Goal: Transaction & Acquisition: Download file/media

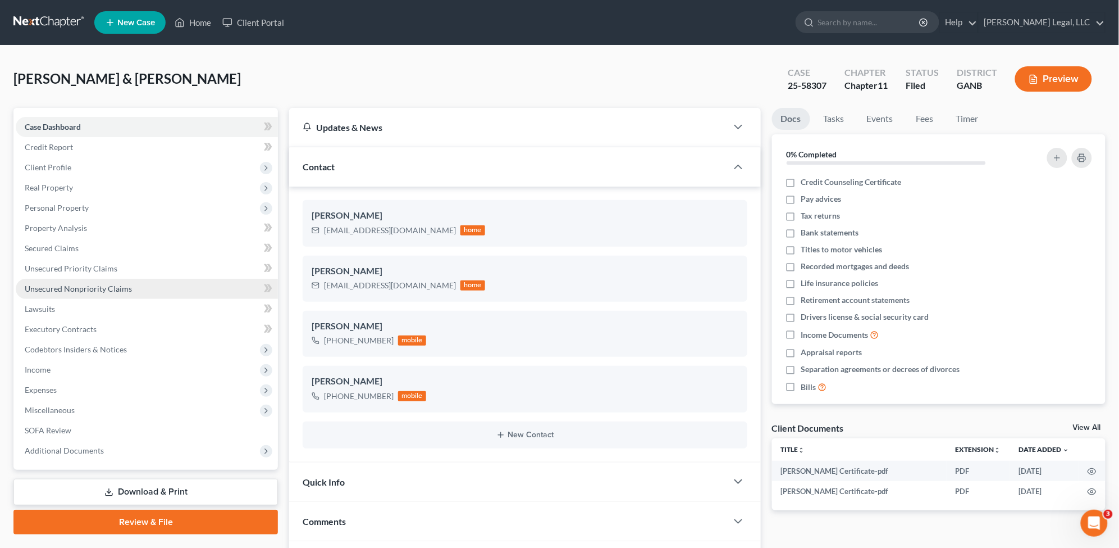
drag, startPoint x: 107, startPoint y: 290, endPoint x: 102, endPoint y: 295, distance: 6.8
click at [107, 290] on span "Unsecured Nonpriority Claims" at bounding box center [78, 289] width 107 height 10
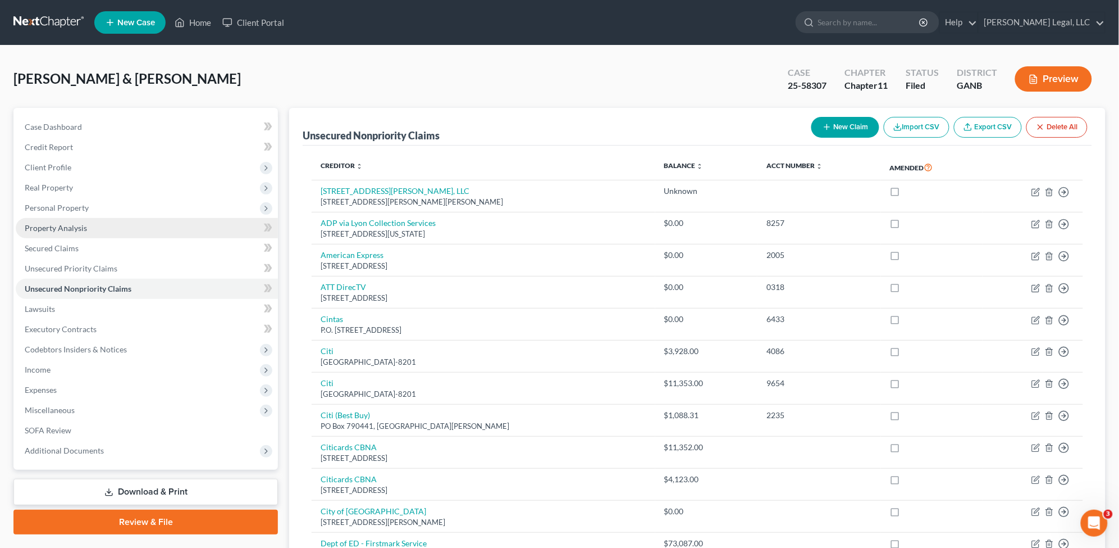
click at [90, 228] on link "Property Analysis" at bounding box center [147, 228] width 262 height 20
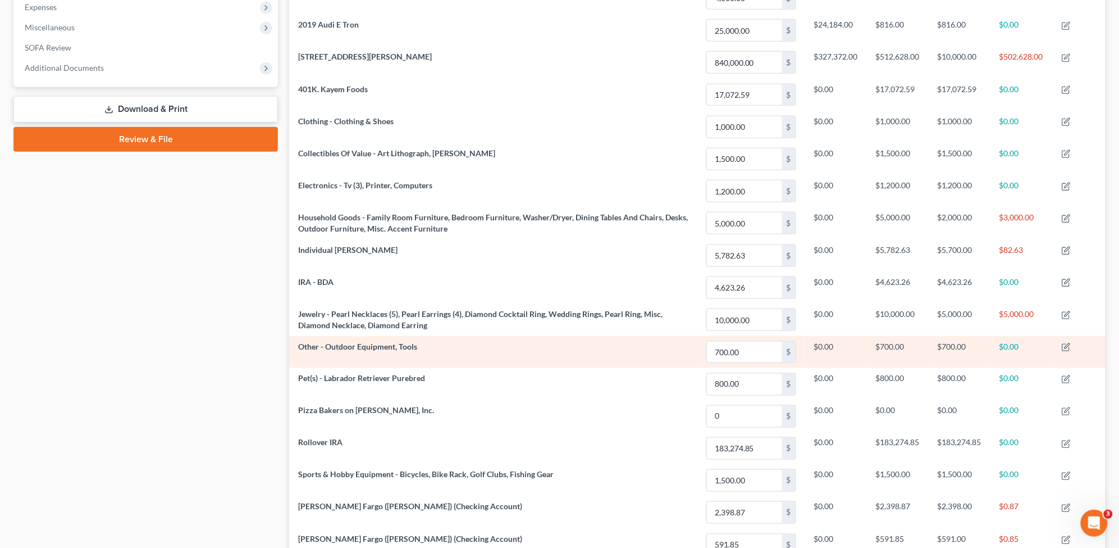
scroll to position [351, 0]
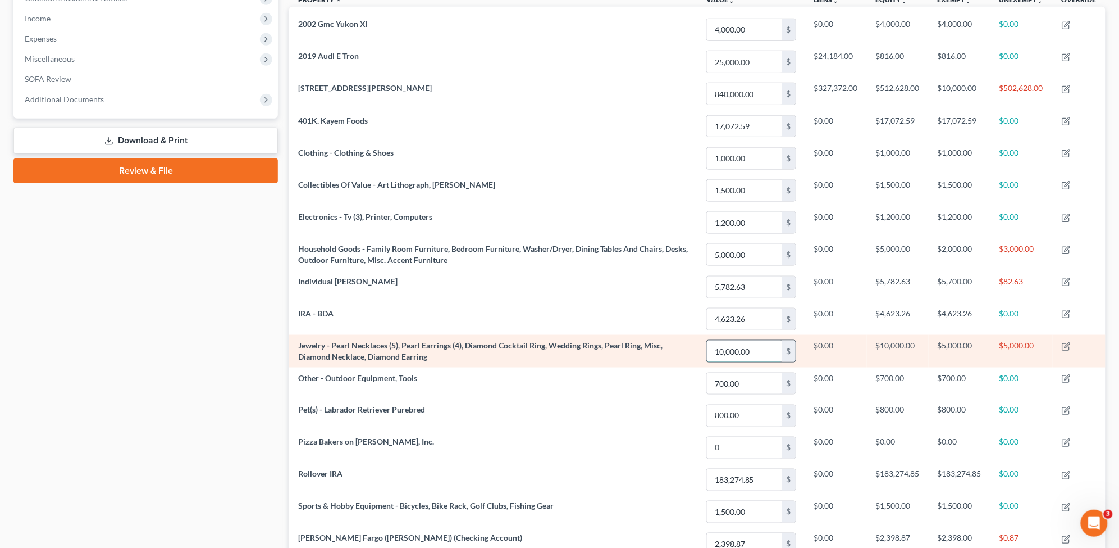
click at [739, 347] on input "10,000.00" at bounding box center [744, 350] width 75 height 21
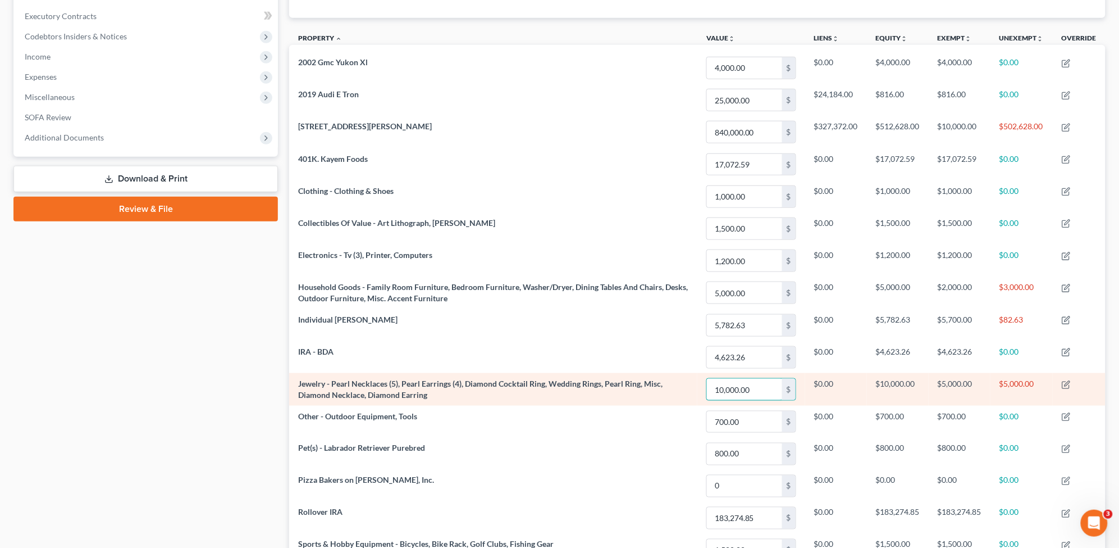
scroll to position [281, 0]
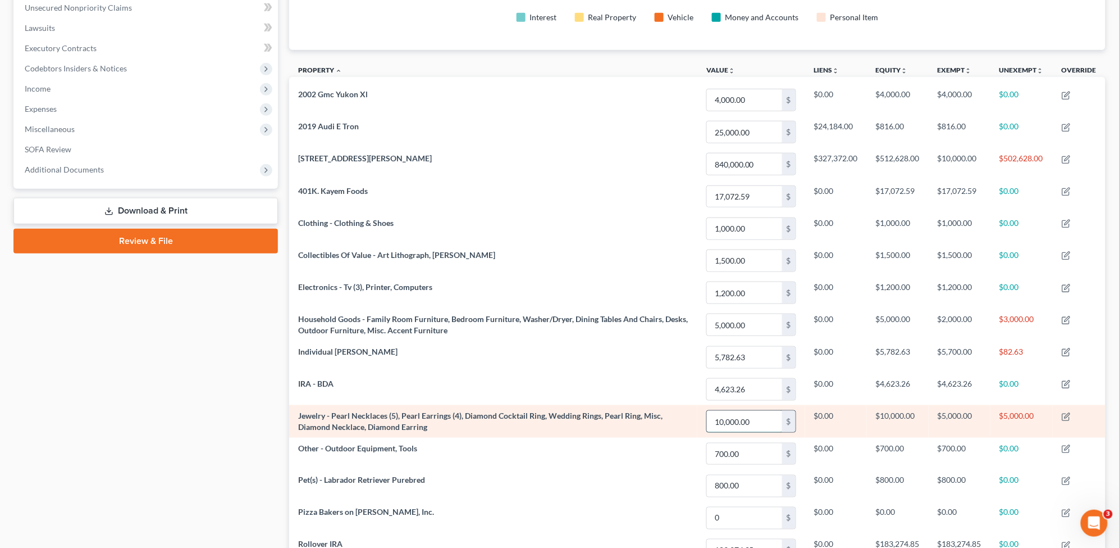
click at [754, 421] on input "10,000.00" at bounding box center [744, 421] width 75 height 21
type input "1"
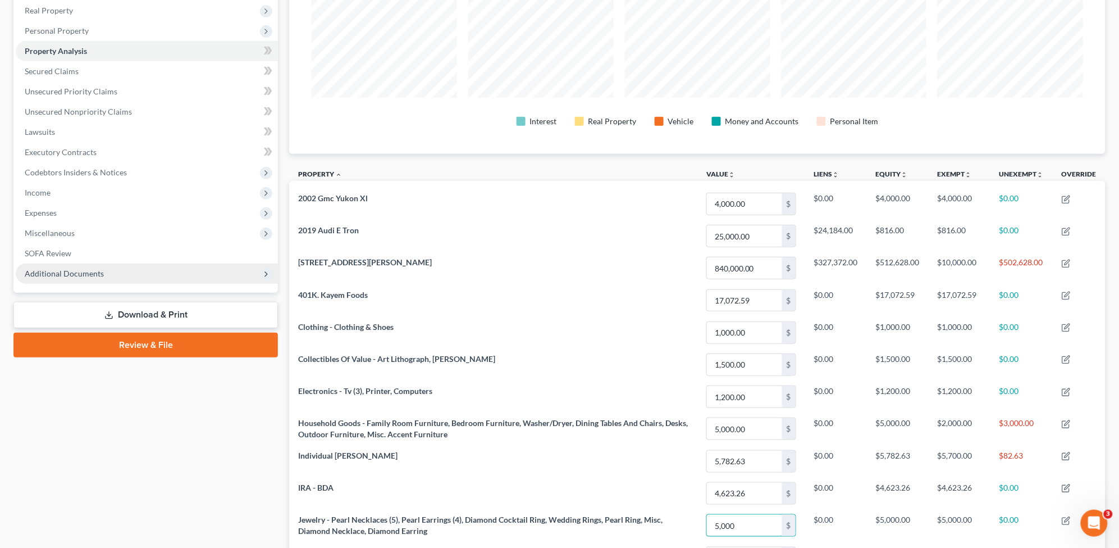
scroll to position [18, 0]
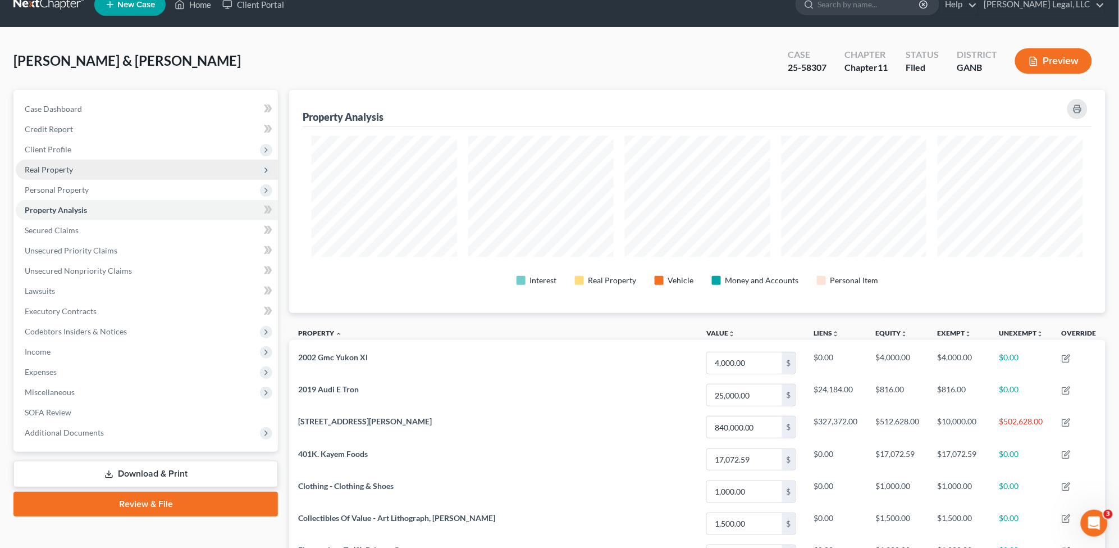
type input "5,000"
click at [94, 166] on span "Real Property" at bounding box center [147, 170] width 262 height 20
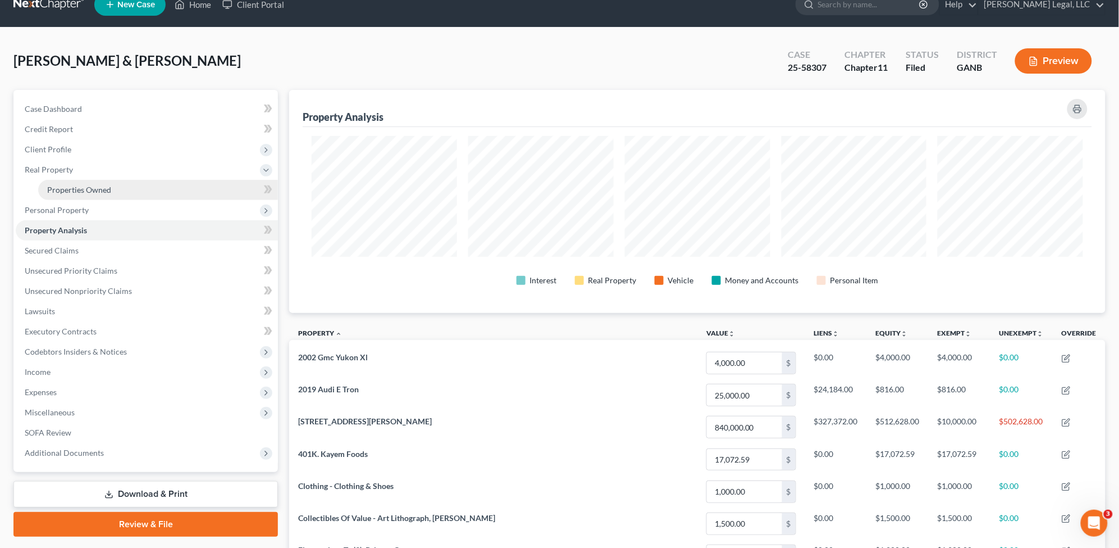
click at [90, 192] on span "Properties Owned" at bounding box center [79, 190] width 64 height 10
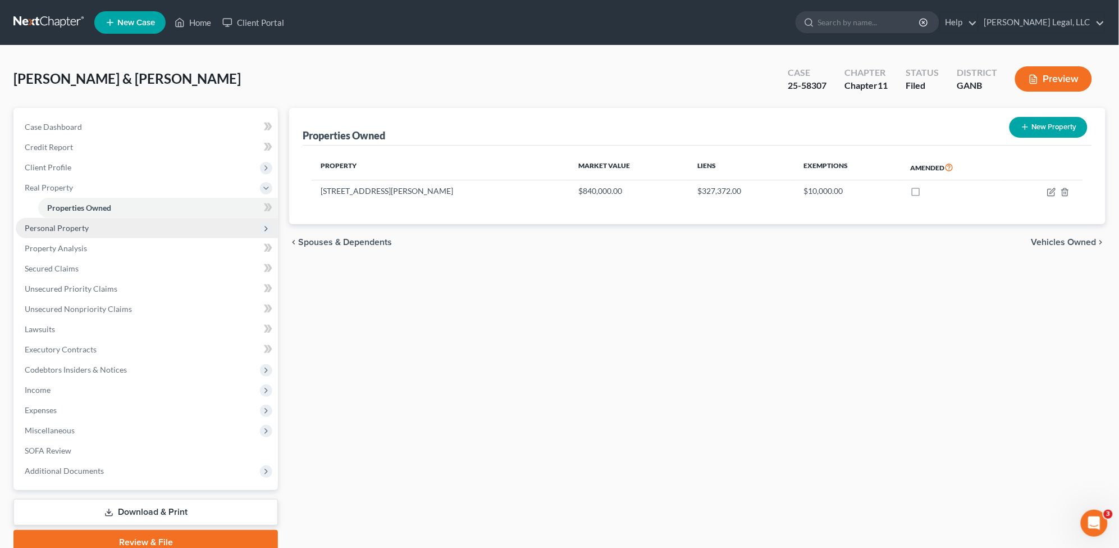
click at [111, 229] on span "Personal Property" at bounding box center [147, 228] width 262 height 20
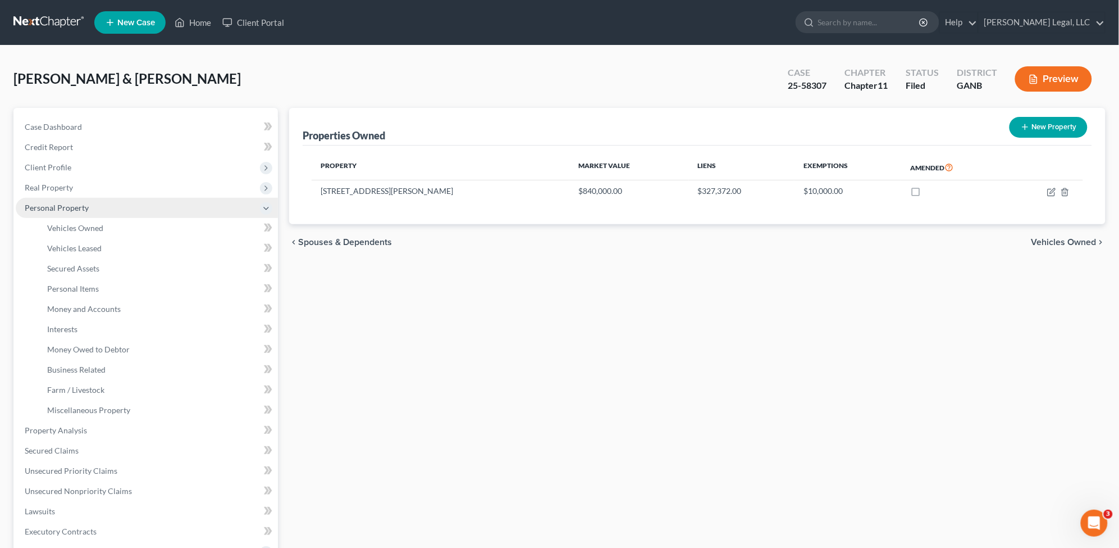
click at [94, 212] on span "Personal Property" at bounding box center [147, 208] width 262 height 20
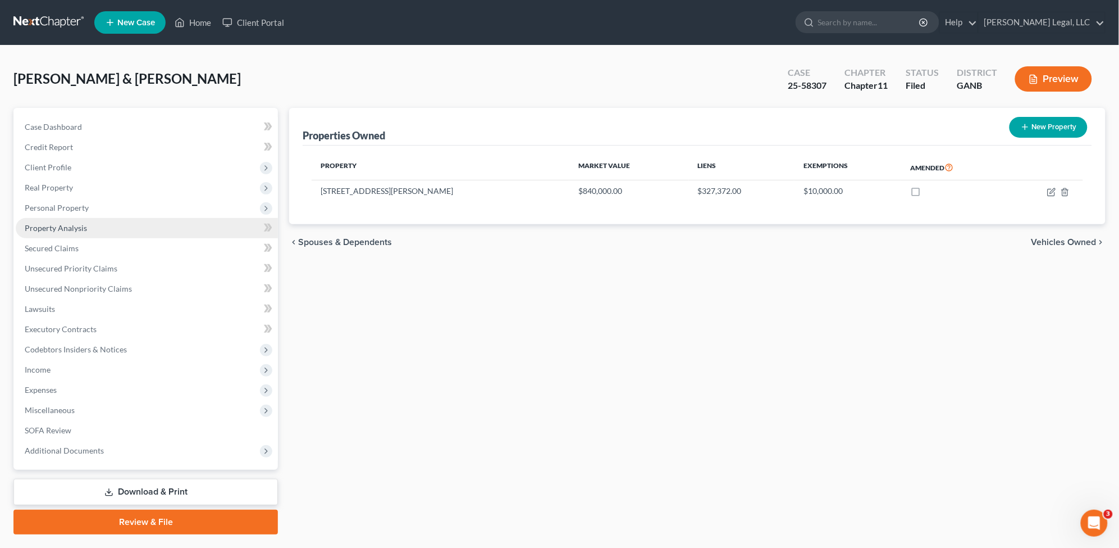
click at [81, 231] on span "Property Analysis" at bounding box center [56, 228] width 62 height 10
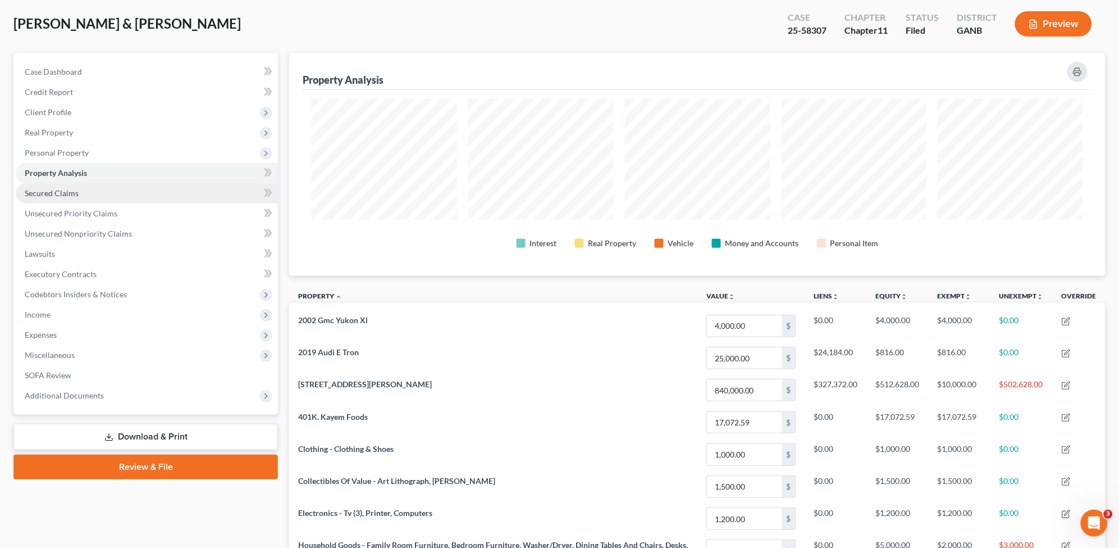
scroll to position [70, 0]
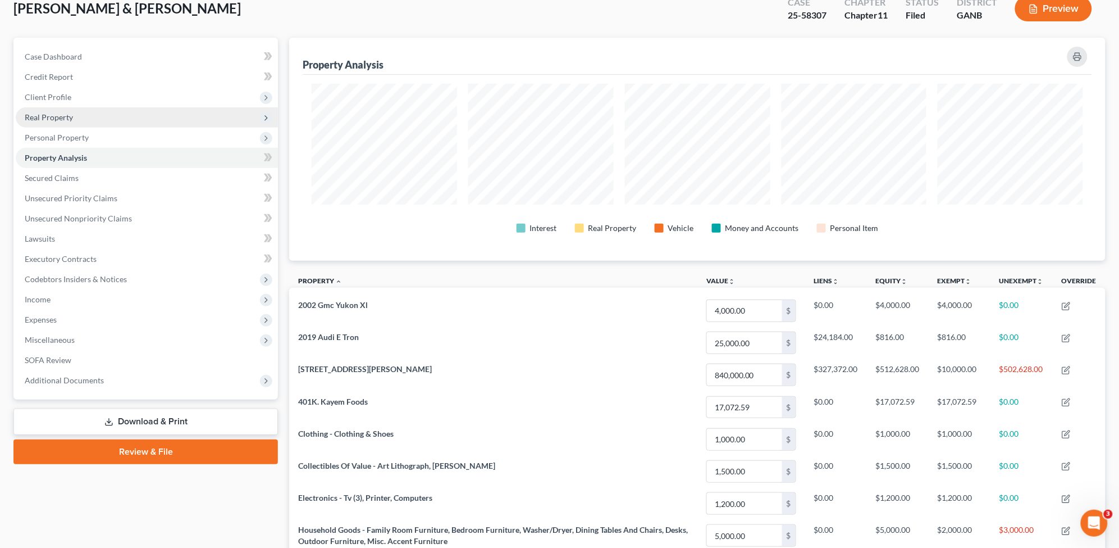
click at [56, 116] on span "Real Property" at bounding box center [49, 117] width 48 height 10
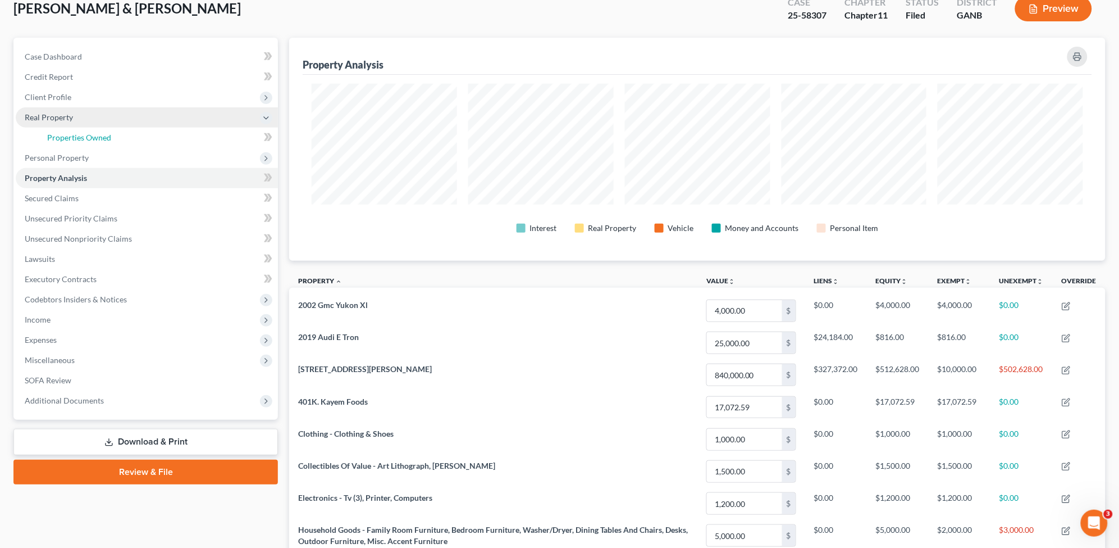
click at [87, 139] on span "Properties Owned" at bounding box center [79, 138] width 64 height 10
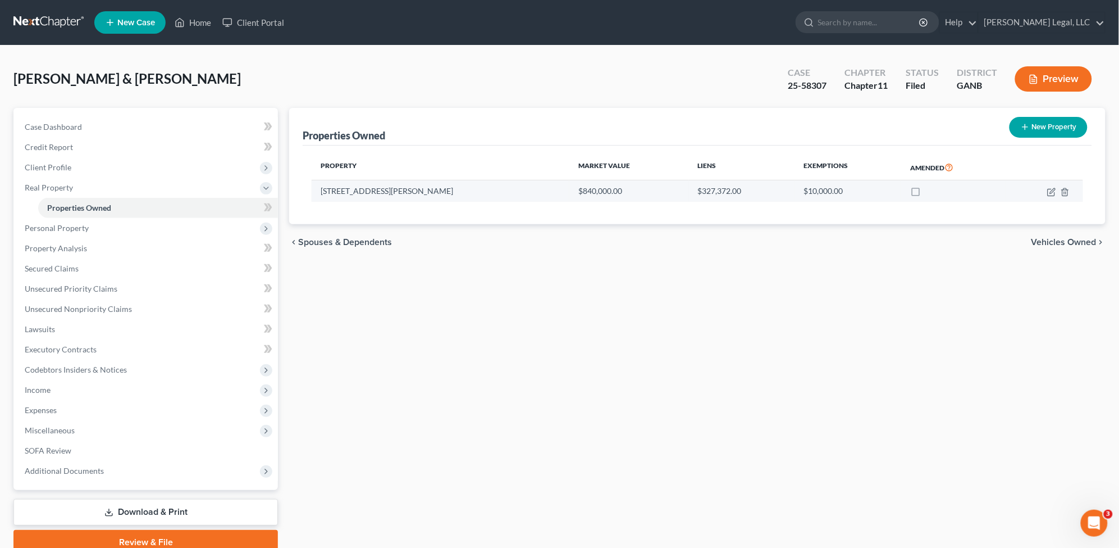
click at [1045, 192] on td at bounding box center [1044, 190] width 77 height 21
click at [1054, 190] on icon "button" at bounding box center [1052, 190] width 5 height 5
select select "10"
select select "2"
select select "0"
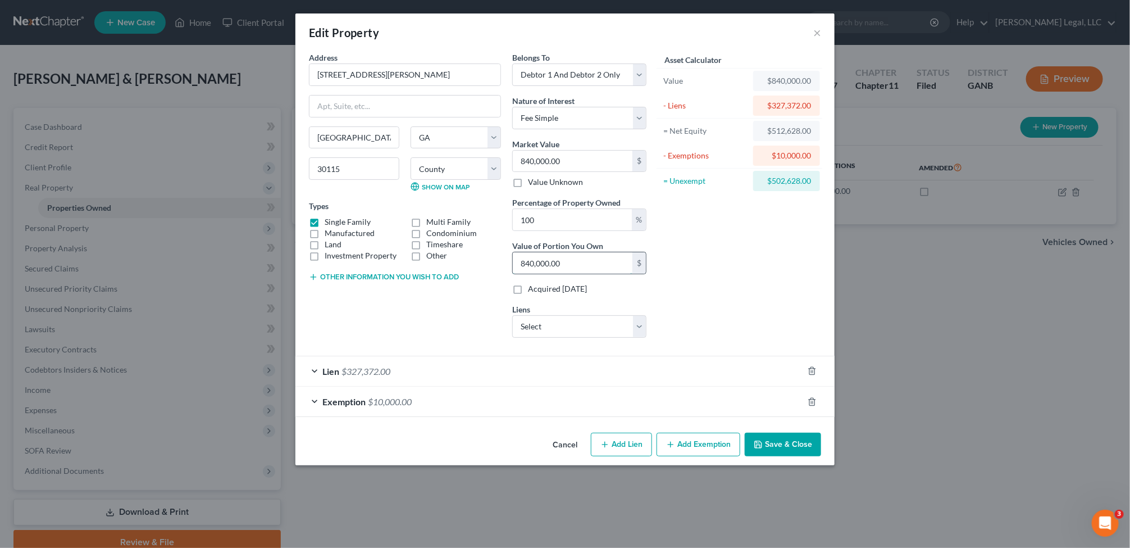
click at [530, 263] on input "840,000.00" at bounding box center [573, 262] width 120 height 21
click at [534, 261] on input "840,000.00" at bounding box center [573, 262] width 120 height 21
type input "0.00"
type input "7"
type input "0.01"
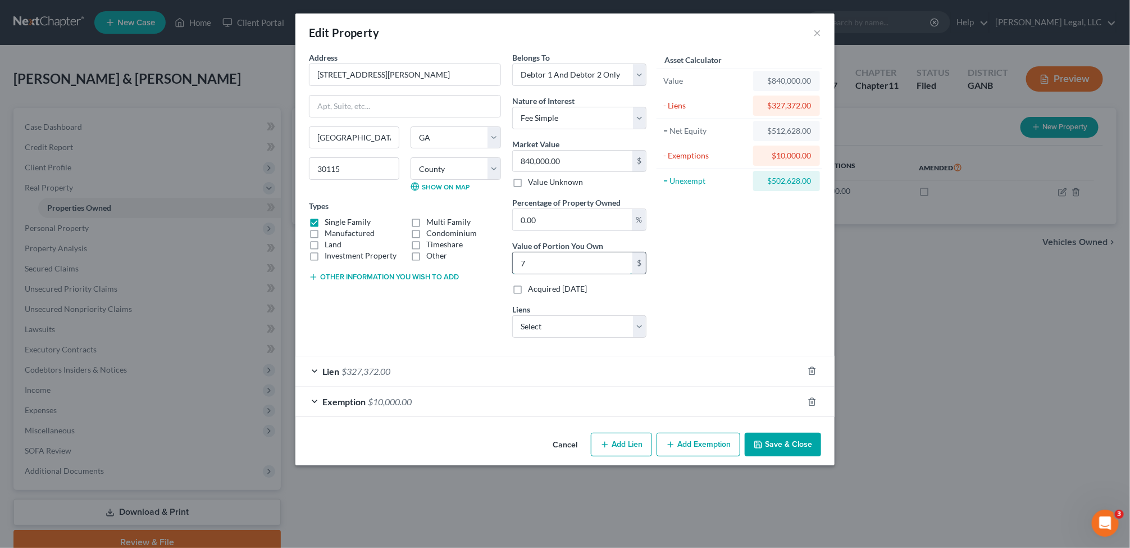
type input "78"
type input "0.09"
type input "780"
type input "0.93"
type input "7,800"
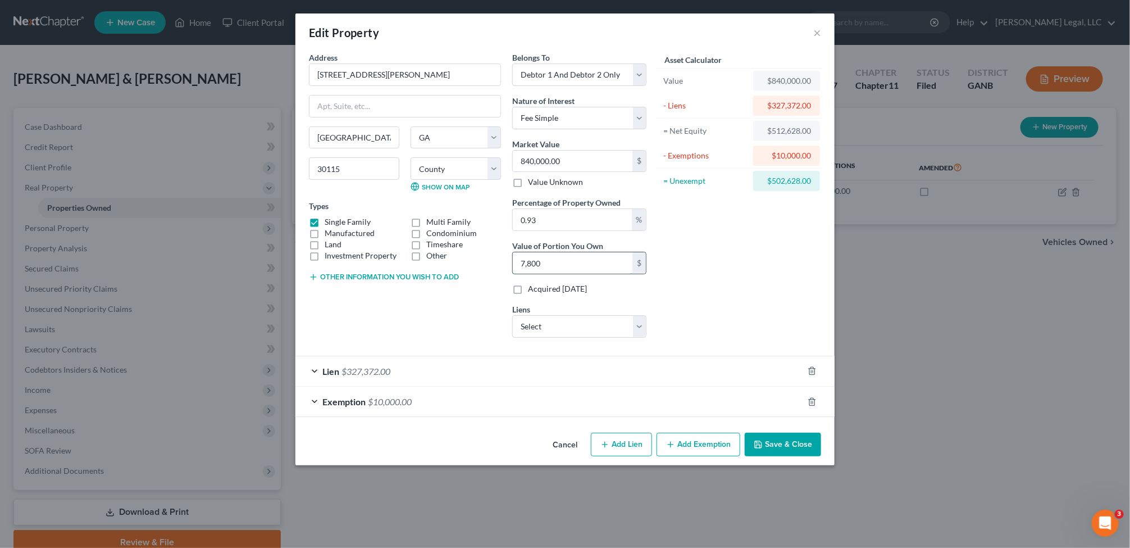
type input "9.29"
type input "78,000"
type input "92.86"
type input "780,000"
click at [571, 442] on button "Cancel" at bounding box center [565, 445] width 43 height 22
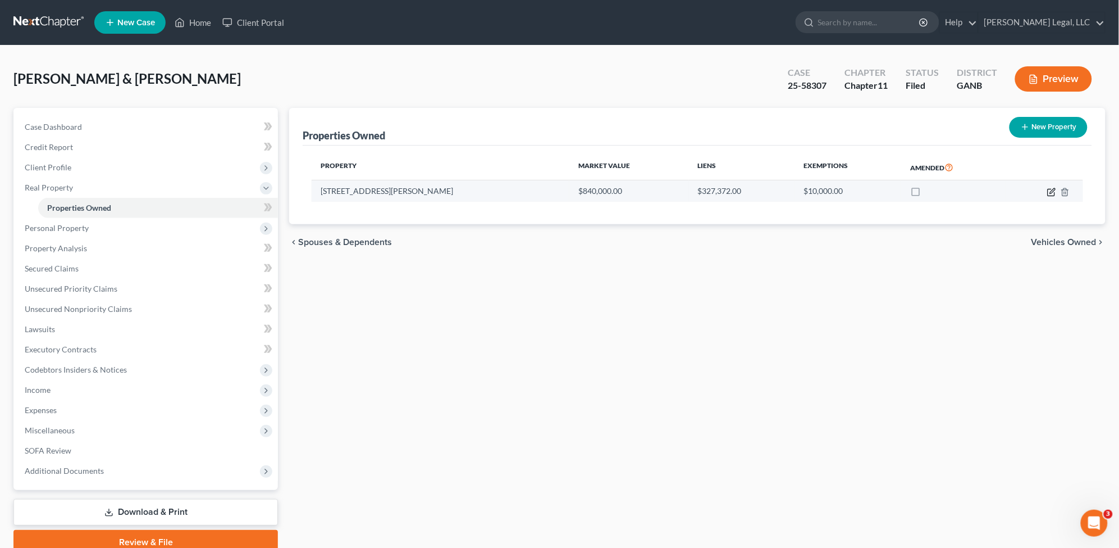
click at [1054, 190] on icon "button" at bounding box center [1052, 190] width 5 height 5
select select "10"
select select "2"
select select "0"
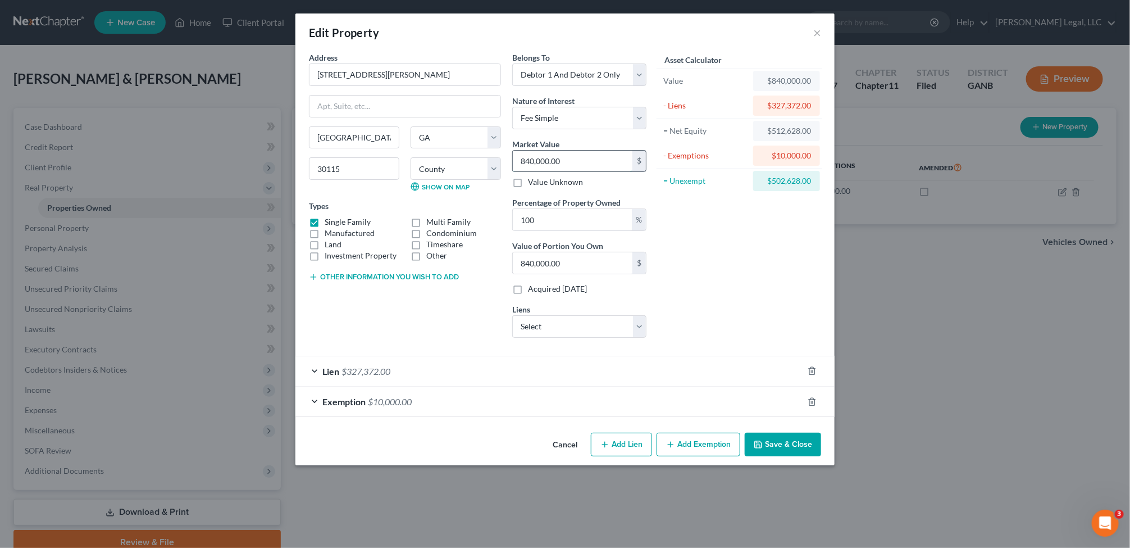
click at [573, 157] on input "840,000.00" at bounding box center [573, 161] width 120 height 21
type input "7"
type input "7.00"
type input "78"
type input "78.00"
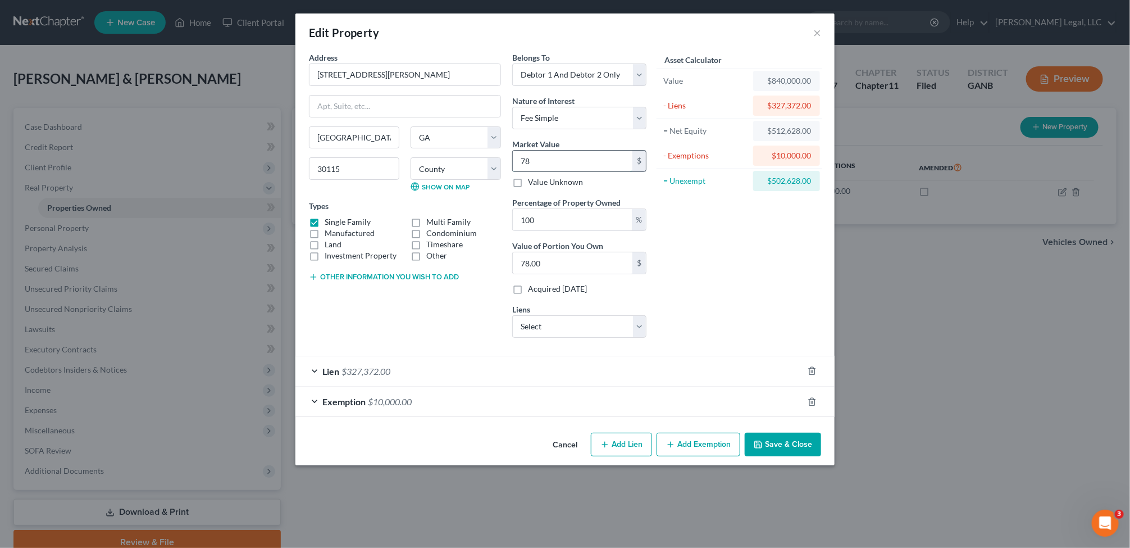
type input "780"
type input "780.00"
type input "7800"
type input "7,800.00"
type input "7,8000"
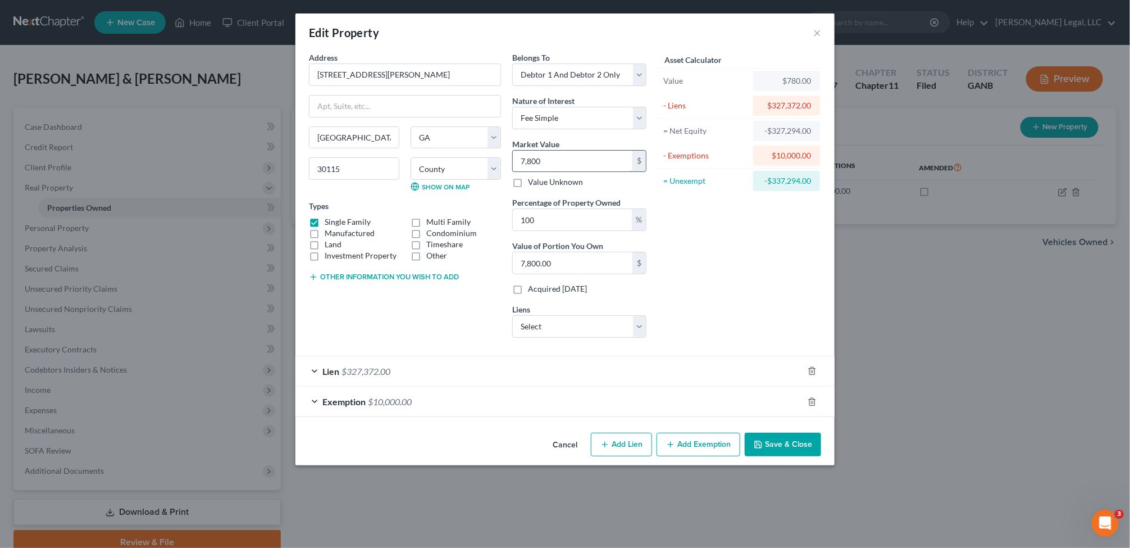
type input "78,000.00"
type input "78,0000"
type input "780,000.00"
type input "780,000"
click at [717, 243] on div "Asset Calculator Value $780,000.00 - Liens $327,372.00 = Net Equity -$326,592.0…" at bounding box center [739, 199] width 175 height 295
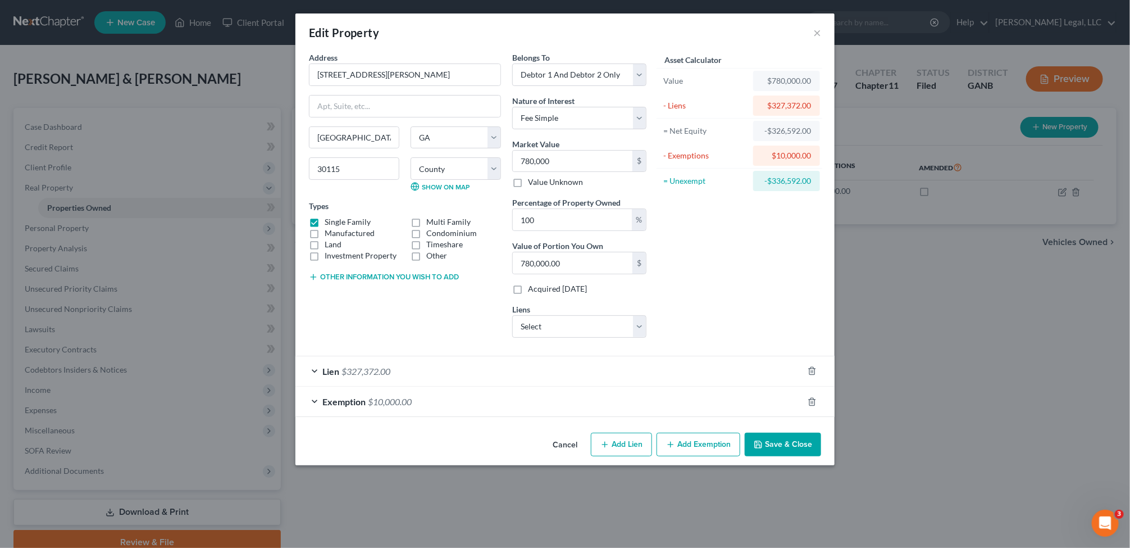
click at [768, 445] on button "Save & Close" at bounding box center [783, 444] width 76 height 24
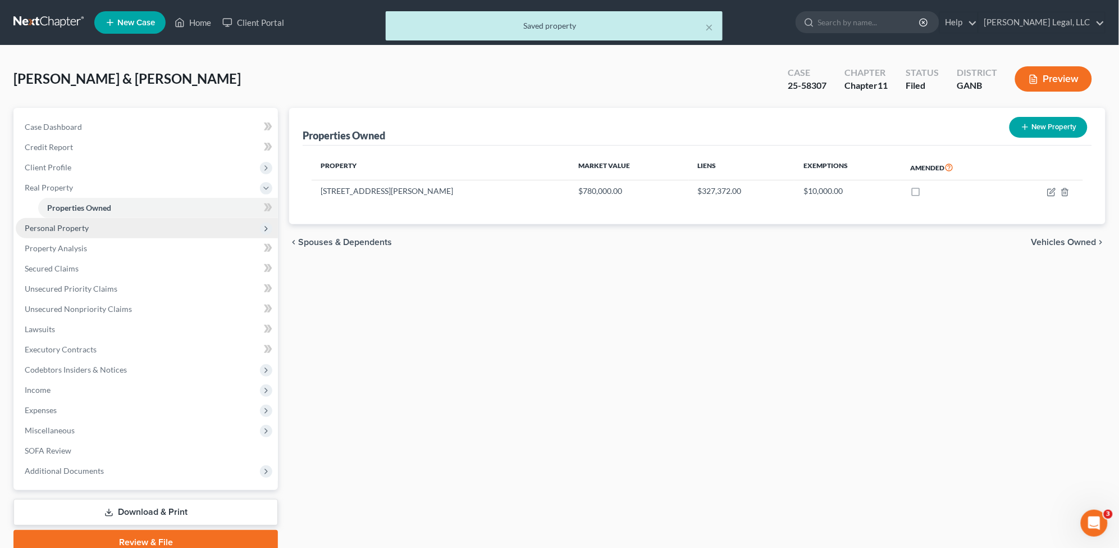
click at [74, 223] on span "Personal Property" at bounding box center [57, 228] width 64 height 10
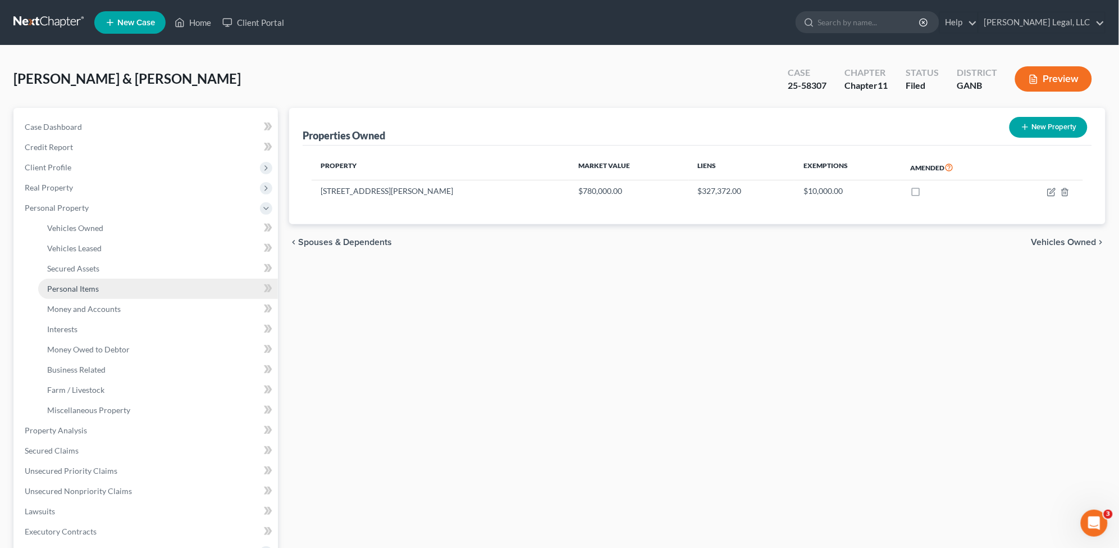
click at [125, 286] on link "Personal Items" at bounding box center [158, 289] width 240 height 20
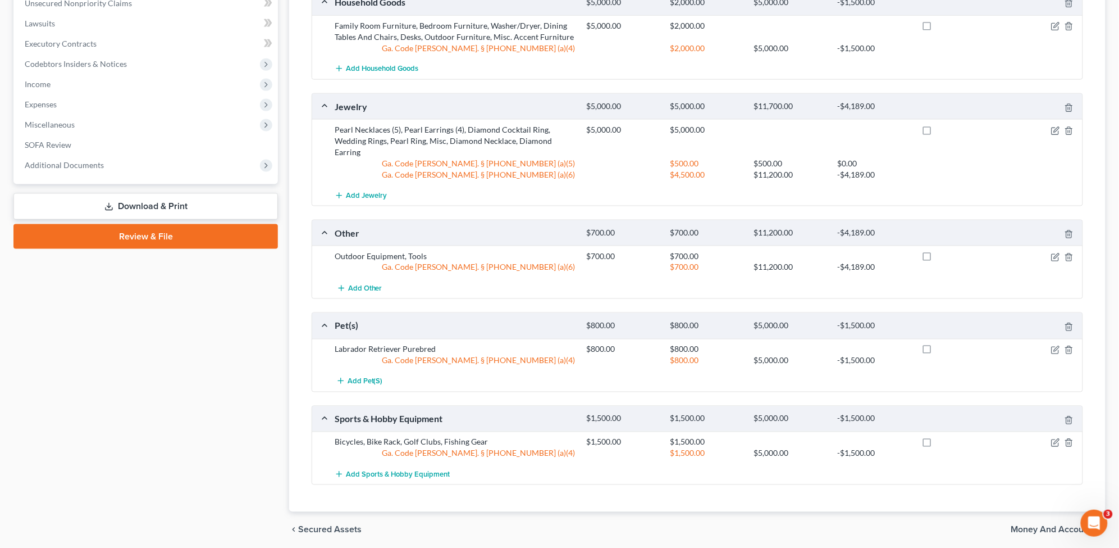
scroll to position [491, 0]
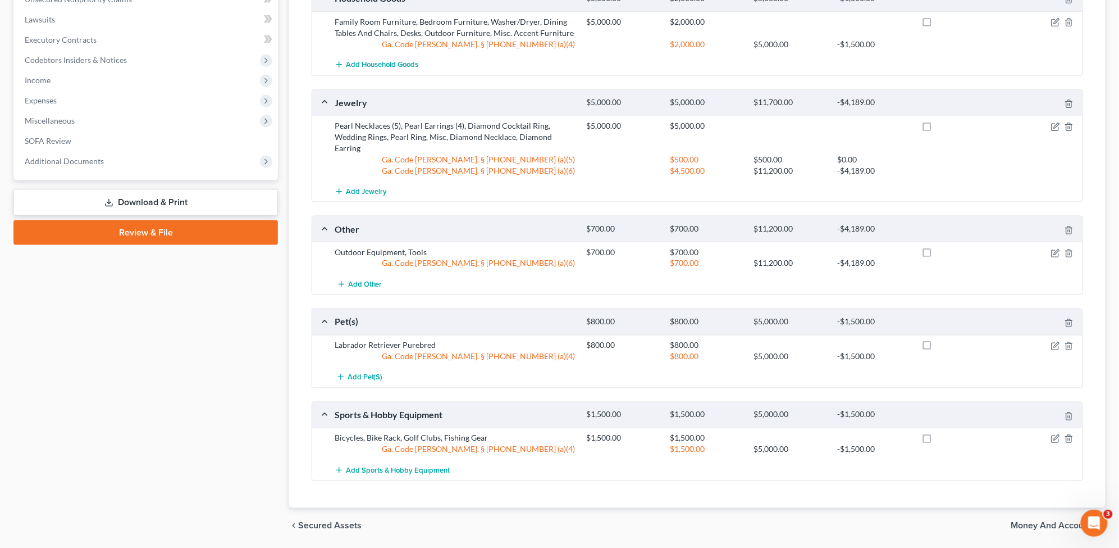
click at [939, 181] on div "Add Jewelry" at bounding box center [706, 191] width 755 height 21
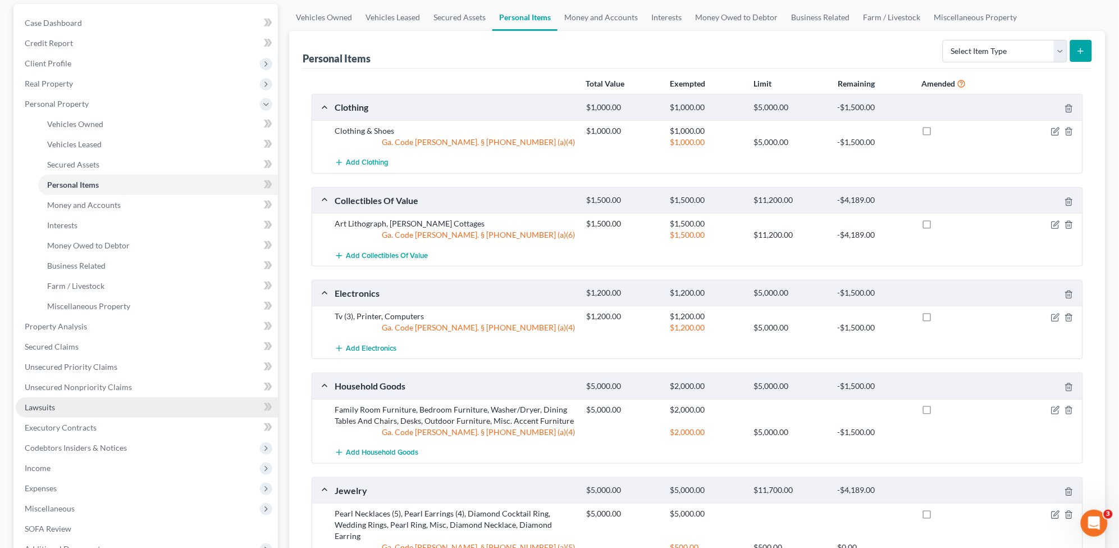
scroll to position [140, 0]
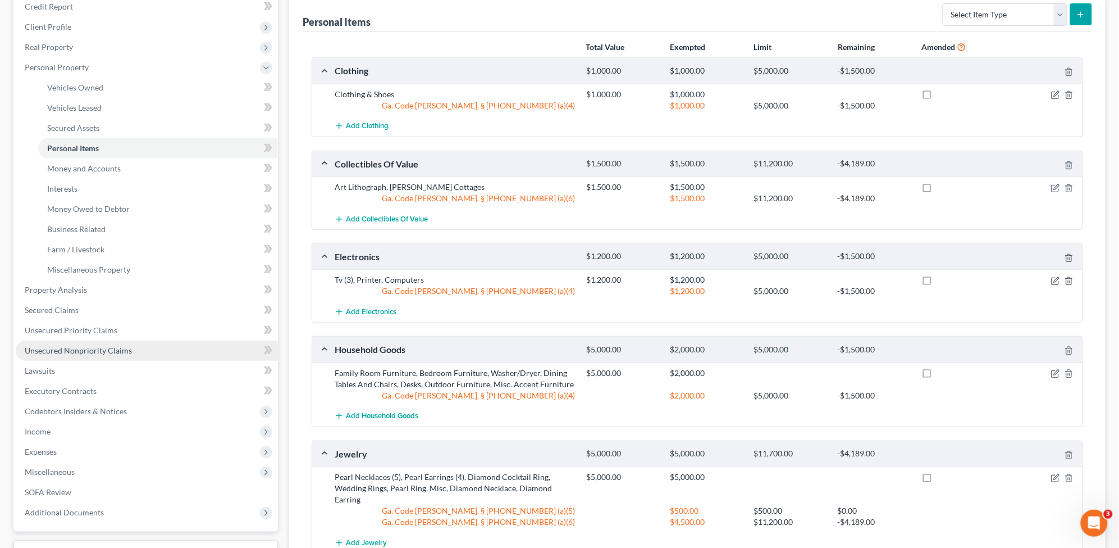
click at [125, 349] on span "Unsecured Nonpriority Claims" at bounding box center [78, 350] width 107 height 10
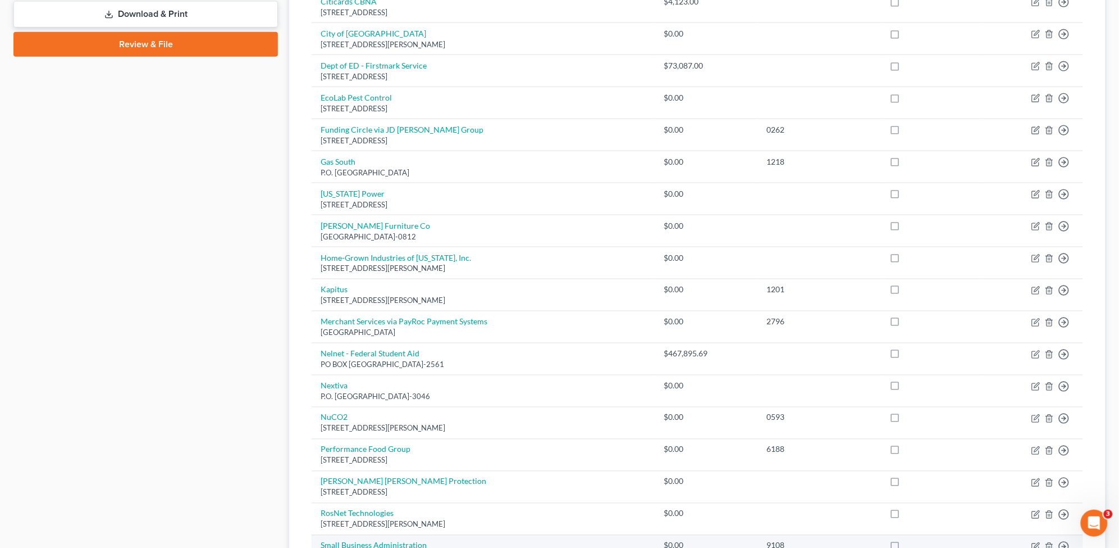
scroll to position [476, 0]
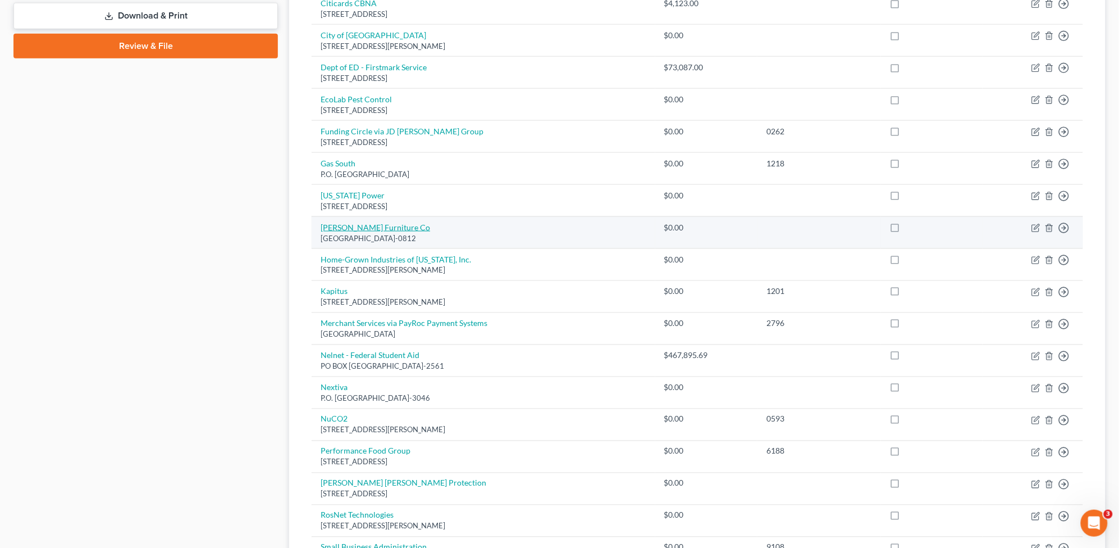
click at [341, 229] on link "Haynes Furniture Co" at bounding box center [376, 227] width 110 height 10
select select "48"
select select "2"
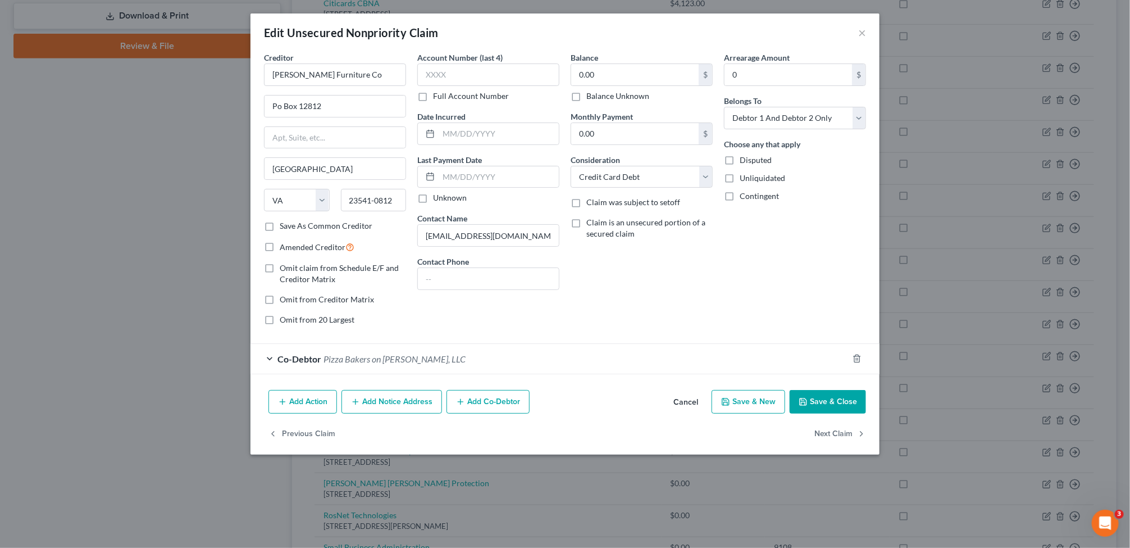
drag, startPoint x: 689, startPoint y: 402, endPoint x: 650, endPoint y: 390, distance: 40.3
click at [689, 400] on button "Cancel" at bounding box center [685, 402] width 43 height 22
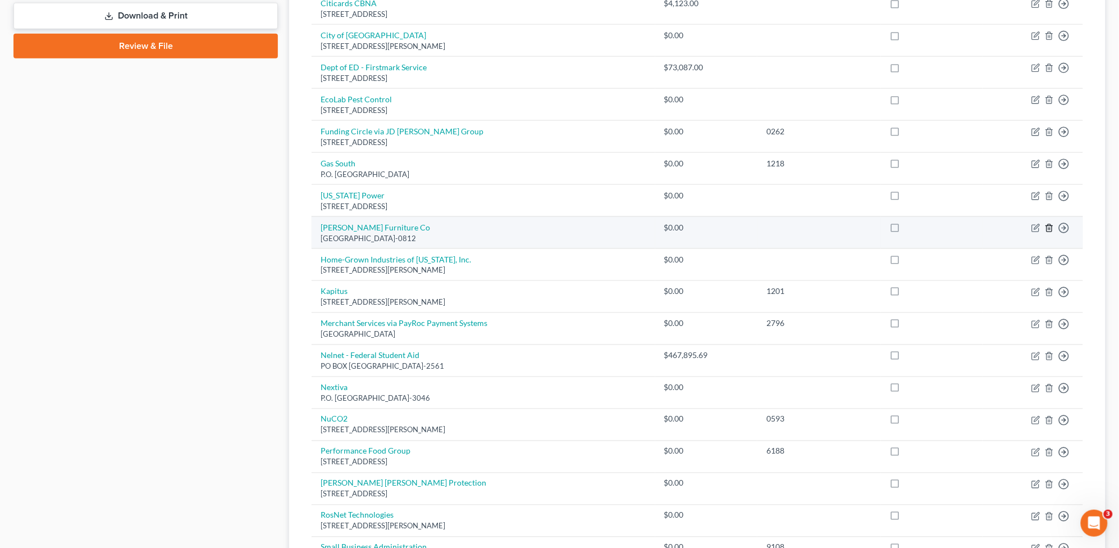
click at [1049, 229] on icon "button" at bounding box center [1049, 228] width 9 height 9
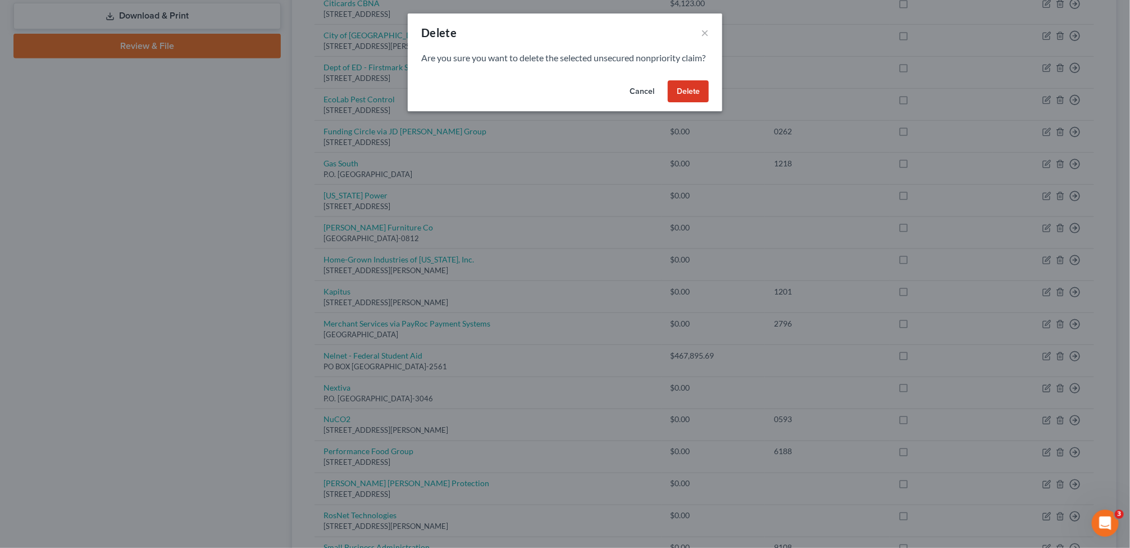
click at [685, 100] on button "Delete" at bounding box center [688, 91] width 41 height 22
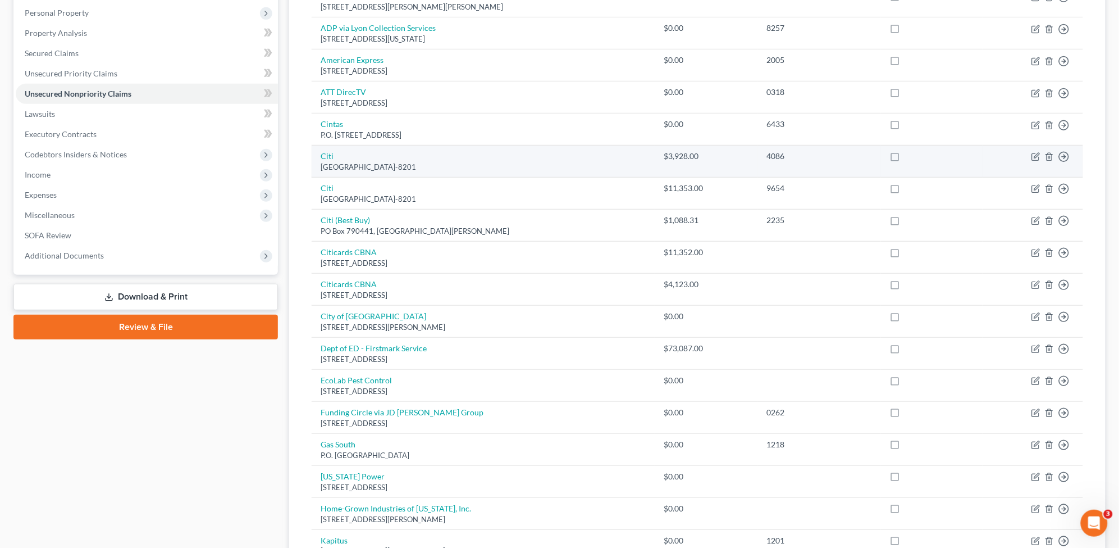
scroll to position [0, 0]
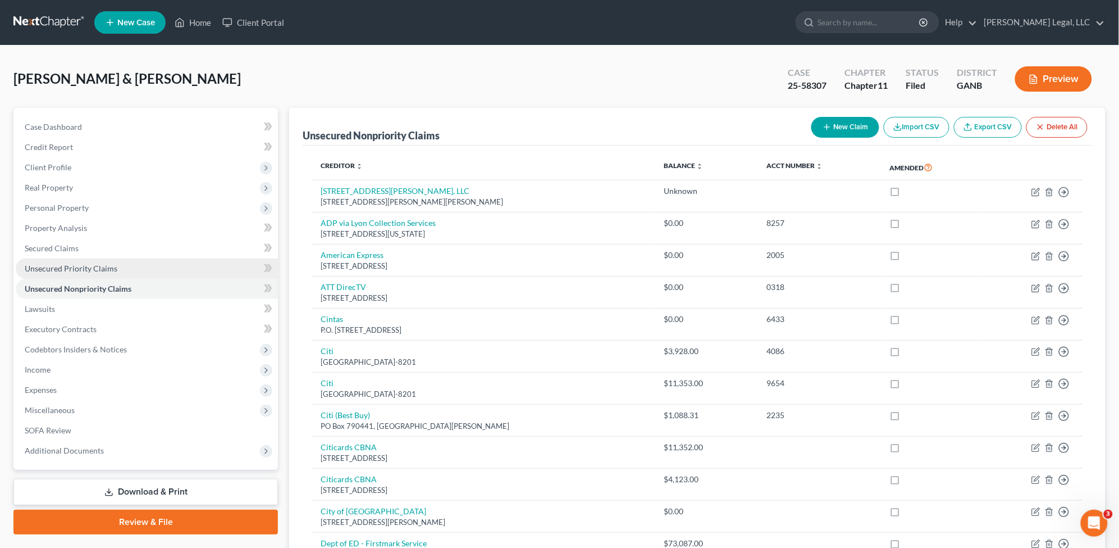
click at [86, 262] on link "Unsecured Priority Claims" at bounding box center [147, 268] width 262 height 20
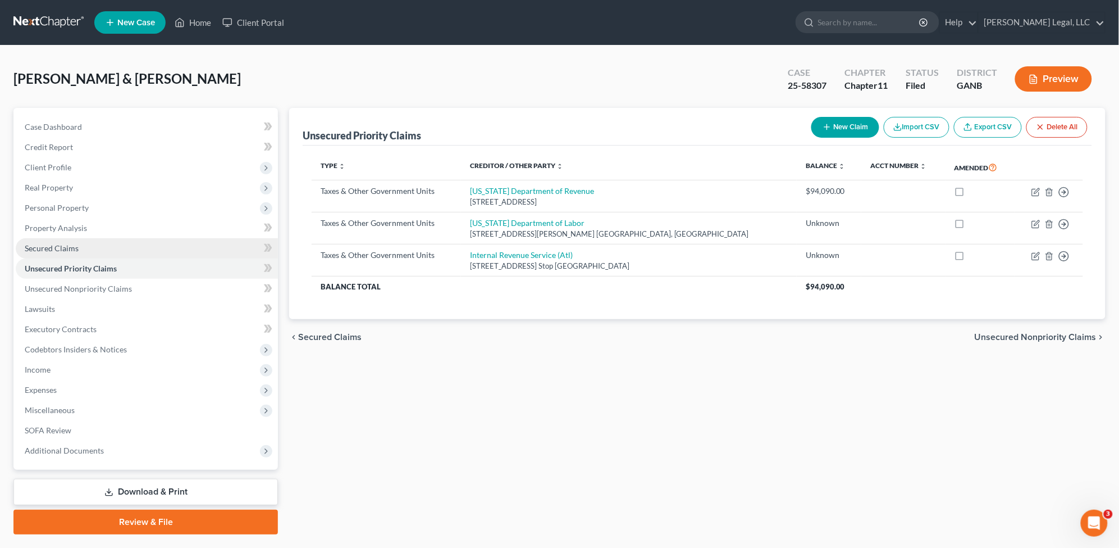
click at [90, 245] on link "Secured Claims" at bounding box center [147, 248] width 262 height 20
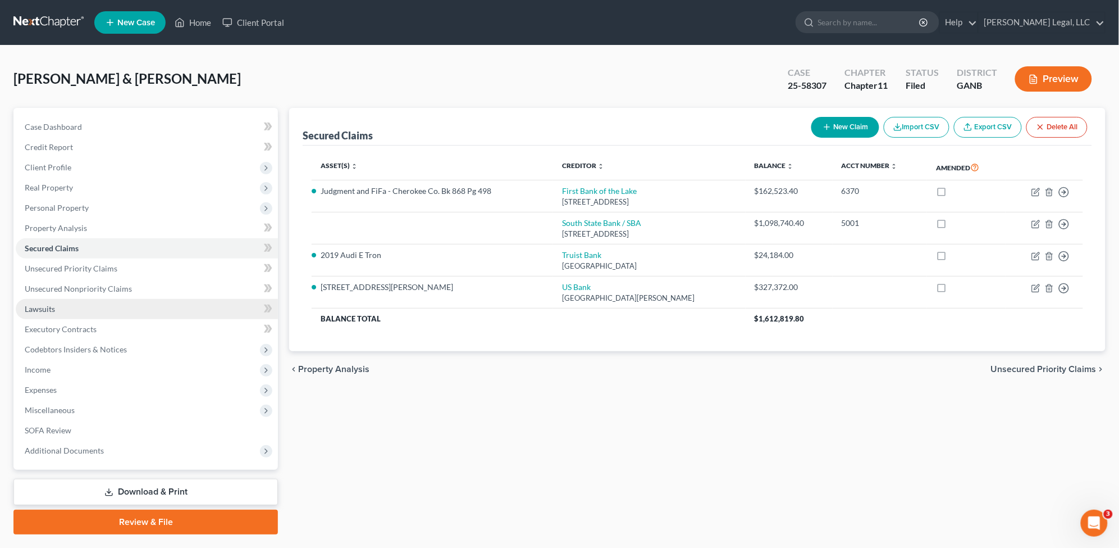
click at [78, 302] on link "Lawsuits" at bounding box center [147, 309] width 262 height 20
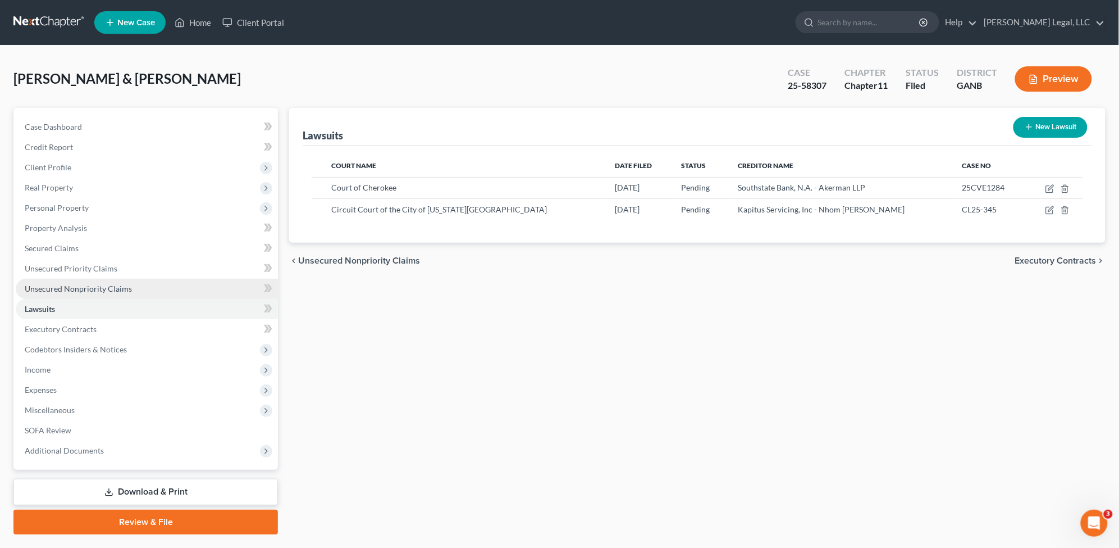
click at [76, 291] on span "Unsecured Nonpriority Claims" at bounding box center [78, 289] width 107 height 10
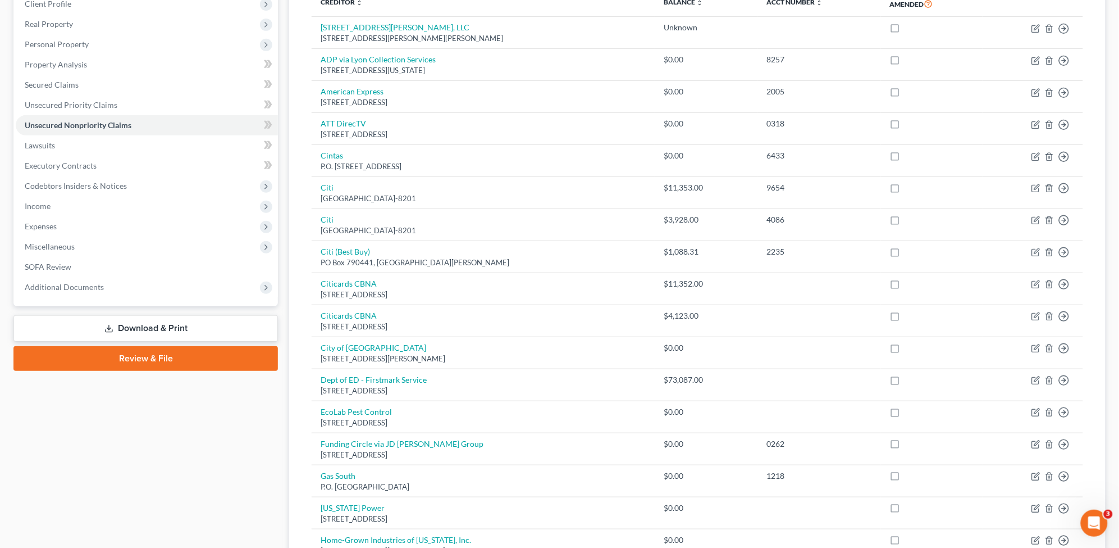
scroll to position [157, 0]
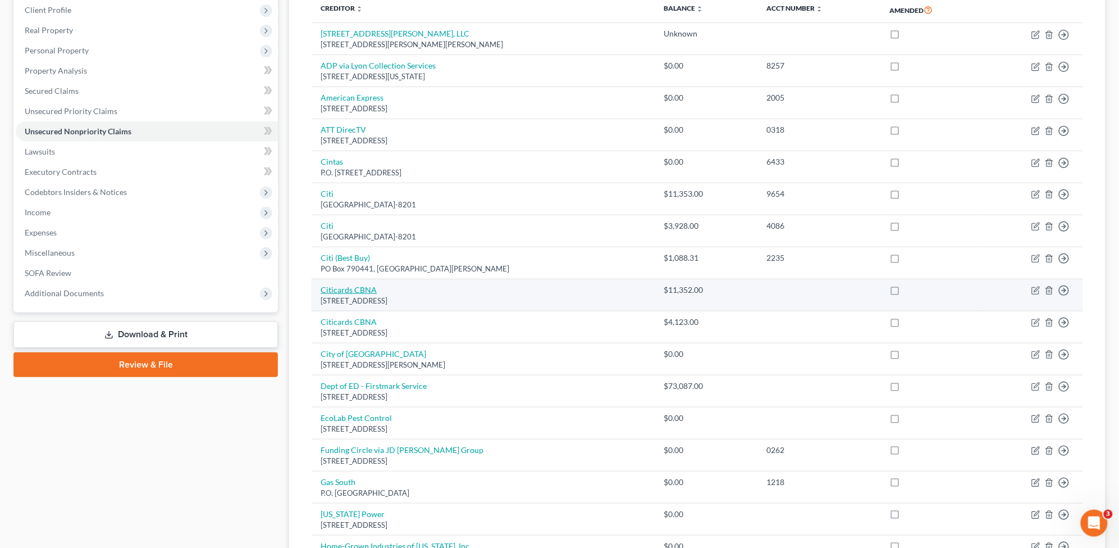
click at [327, 291] on link "Citicards CBNA" at bounding box center [349, 290] width 56 height 10
select select "43"
select select "2"
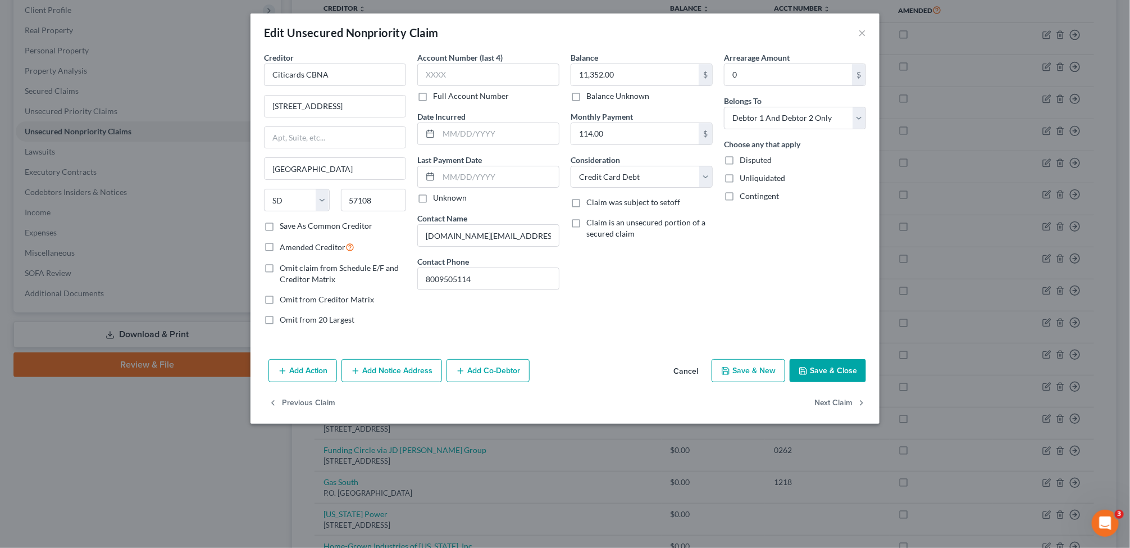
click at [680, 371] on button "Cancel" at bounding box center [685, 371] width 43 height 22
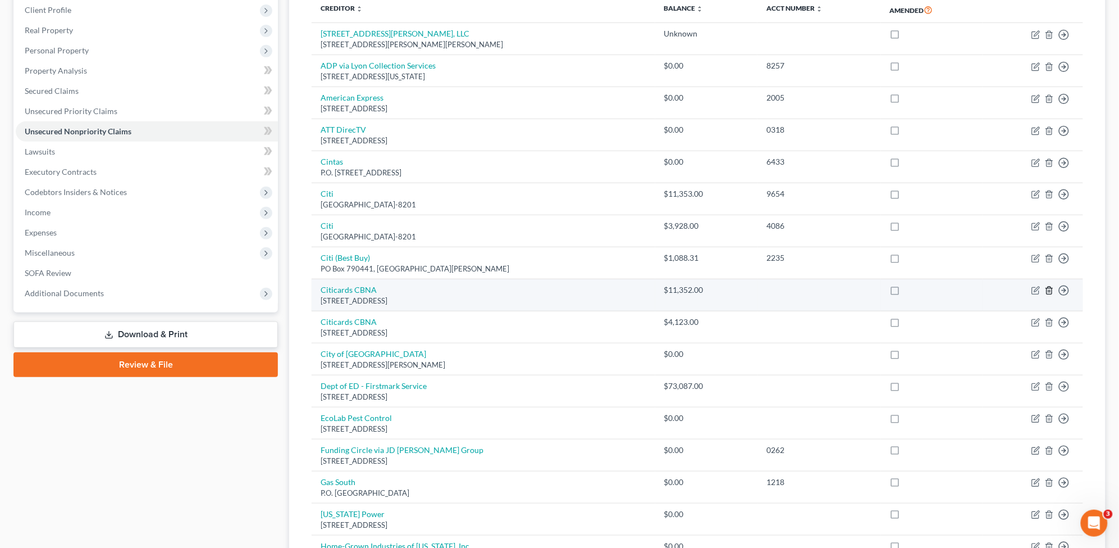
click at [1049, 289] on icon "button" at bounding box center [1049, 290] width 9 height 9
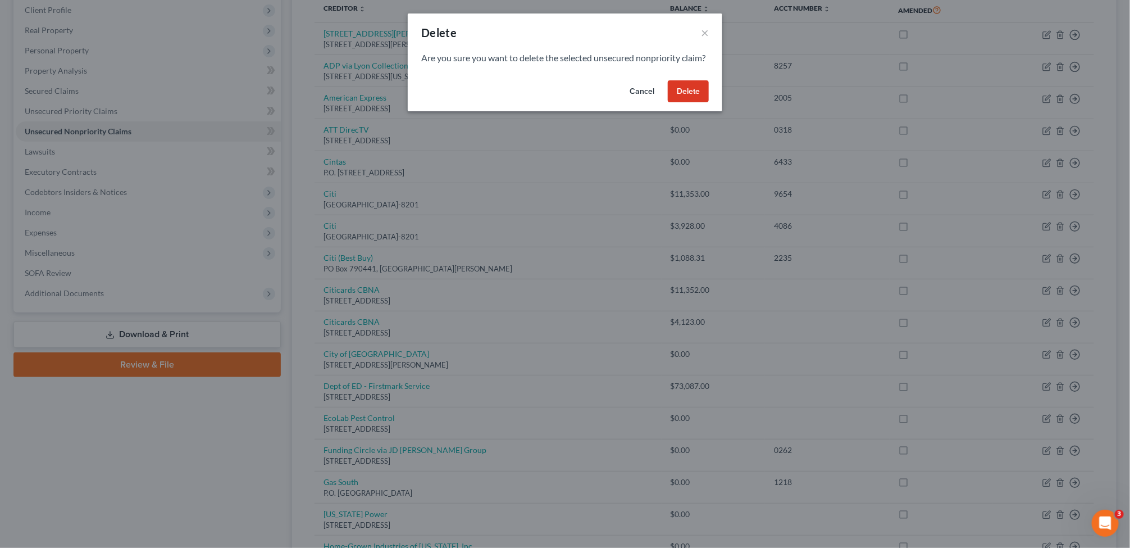
click at [681, 99] on button "Delete" at bounding box center [688, 91] width 41 height 22
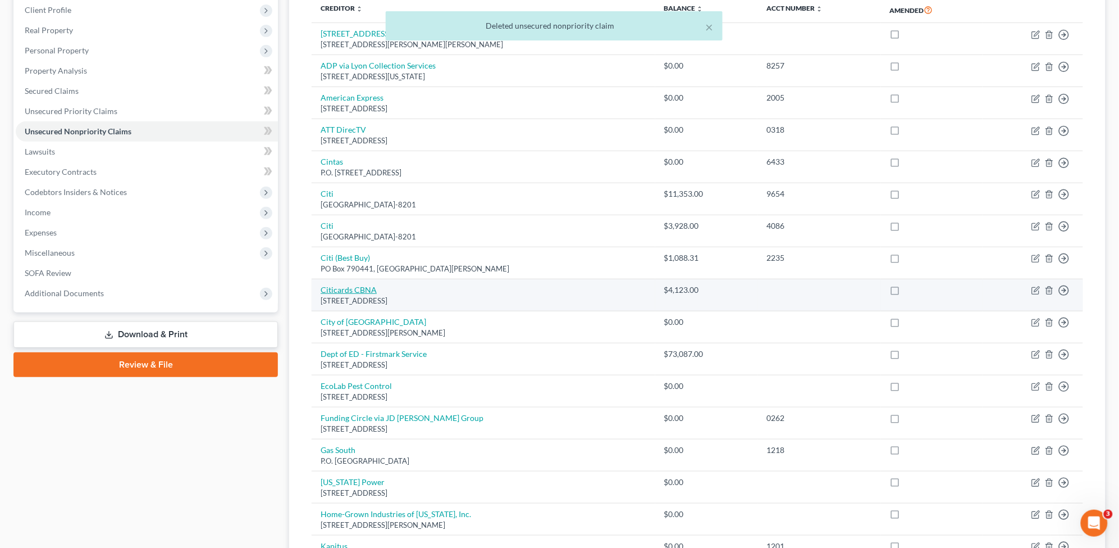
click at [349, 294] on link "Citicards CBNA" at bounding box center [349, 290] width 56 height 10
select select "43"
select select "2"
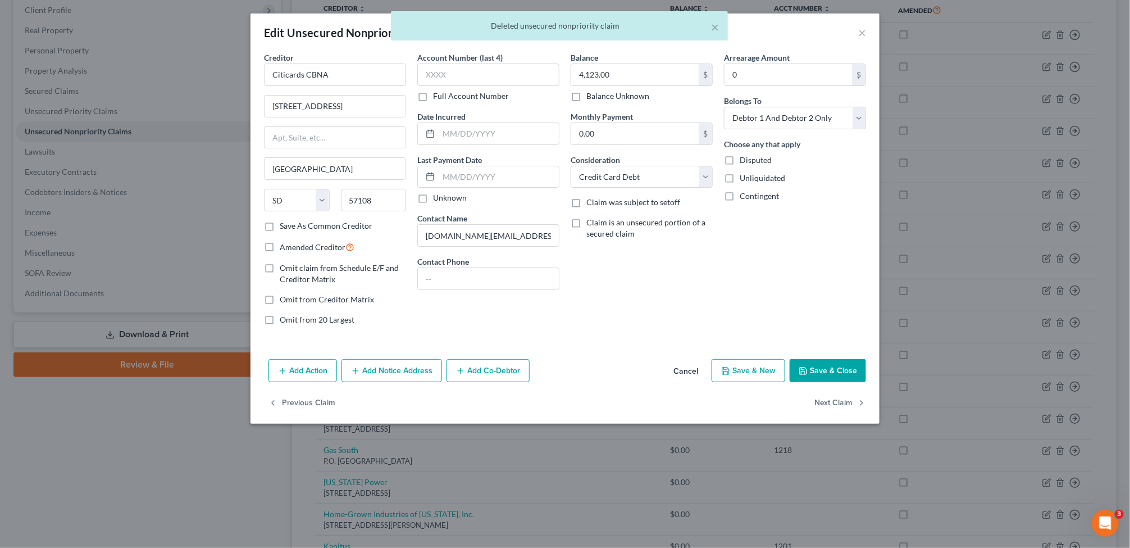
click at [681, 375] on button "Cancel" at bounding box center [685, 371] width 43 height 22
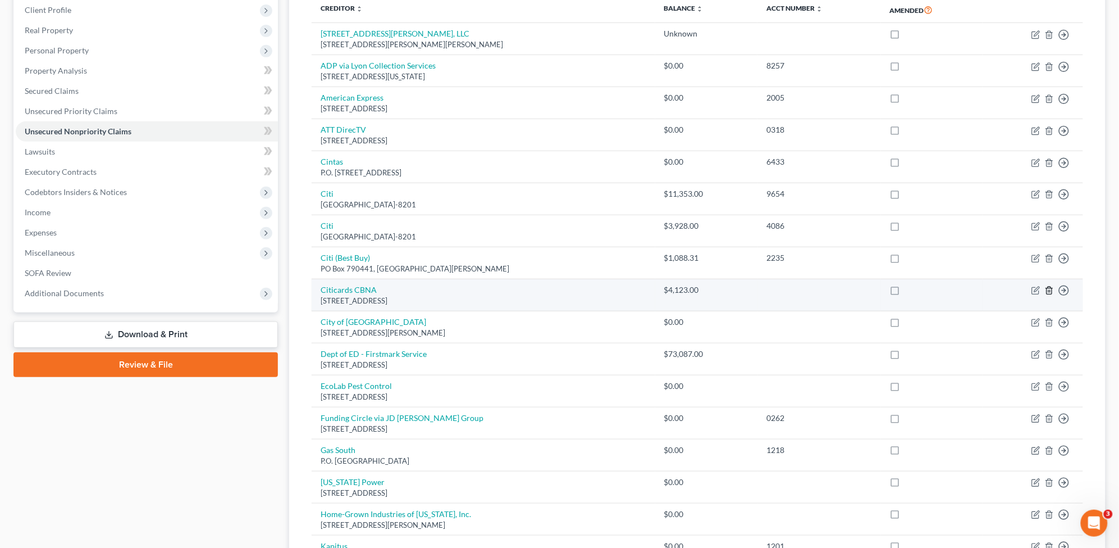
click at [1049, 290] on icon "button" at bounding box center [1049, 290] width 9 height 9
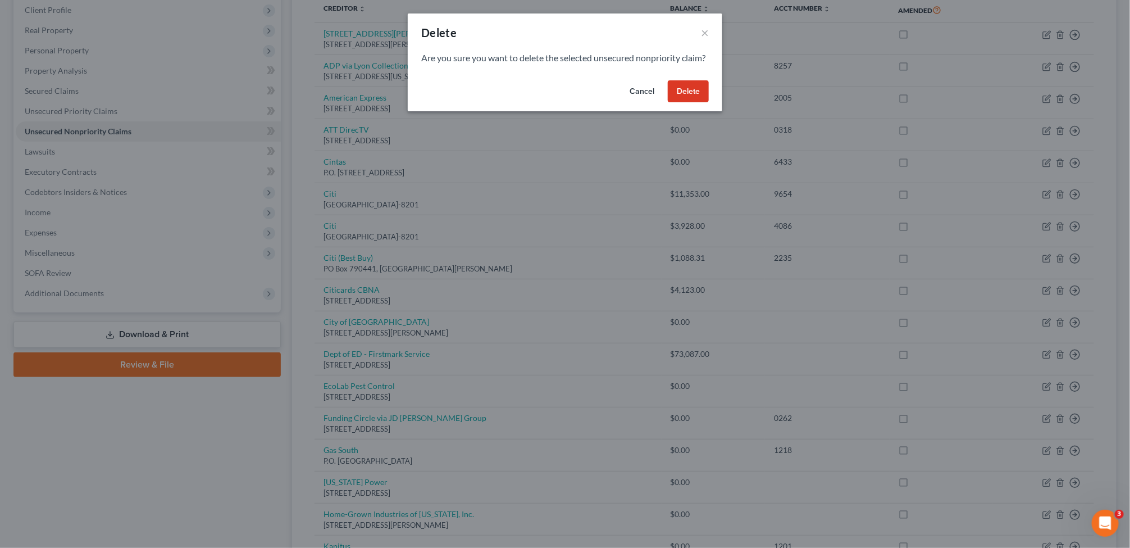
click at [684, 103] on button "Delete" at bounding box center [688, 91] width 41 height 22
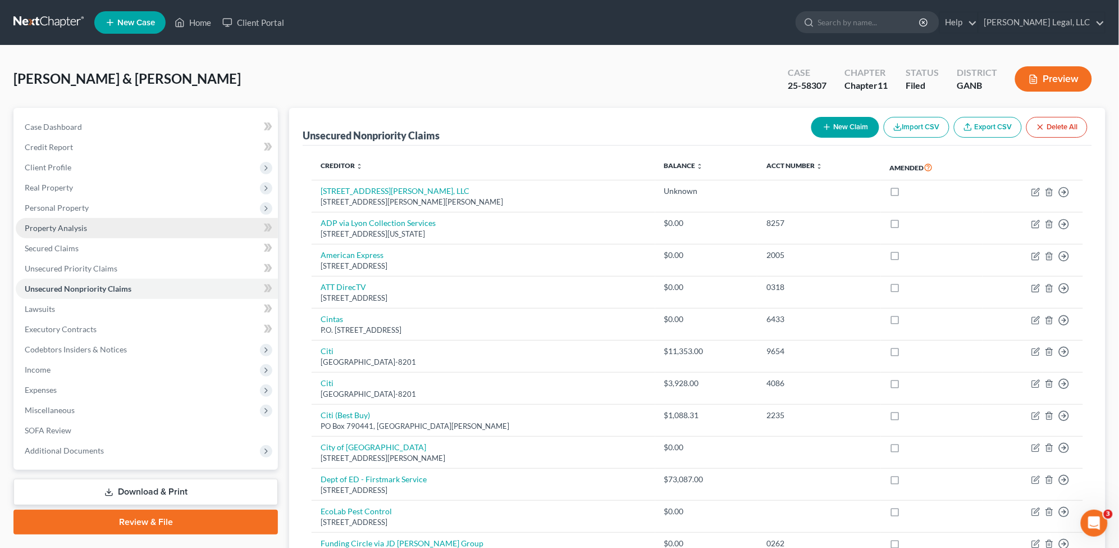
click at [51, 229] on span "Property Analysis" at bounding box center [56, 228] width 62 height 10
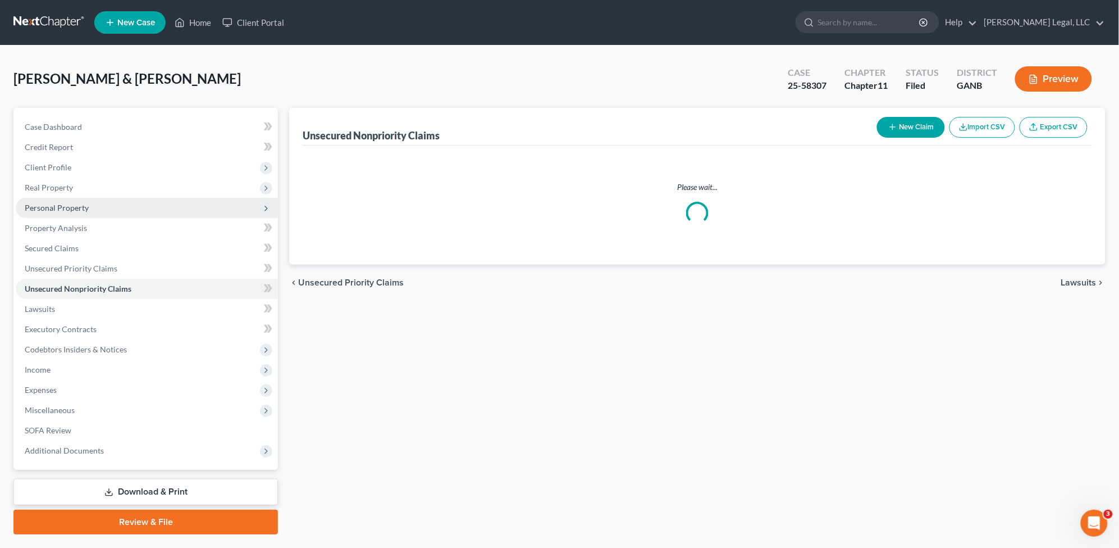
click at [73, 207] on span "Personal Property" at bounding box center [57, 208] width 64 height 10
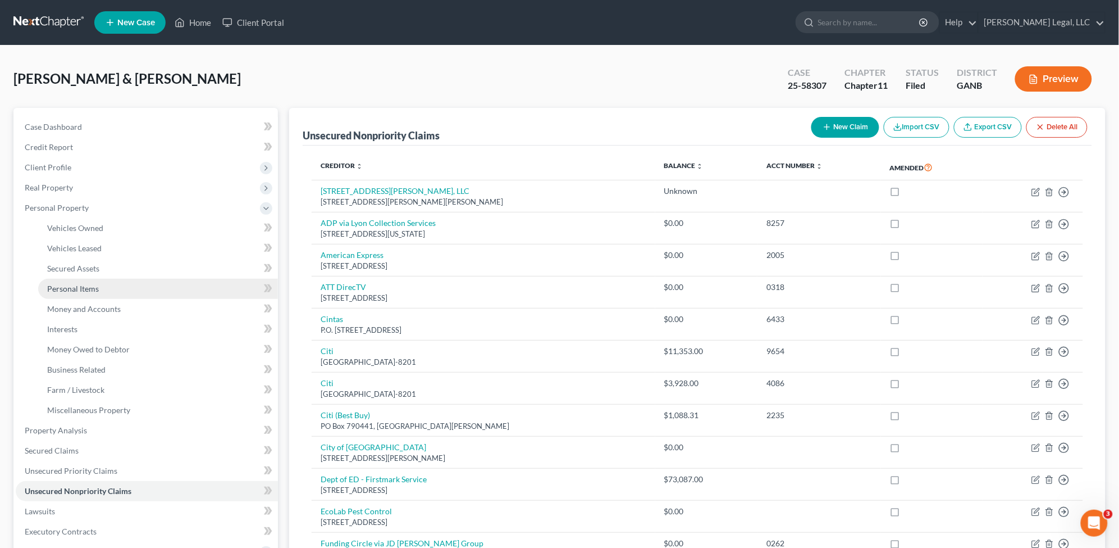
click at [91, 284] on span "Personal Items" at bounding box center [73, 289] width 52 height 10
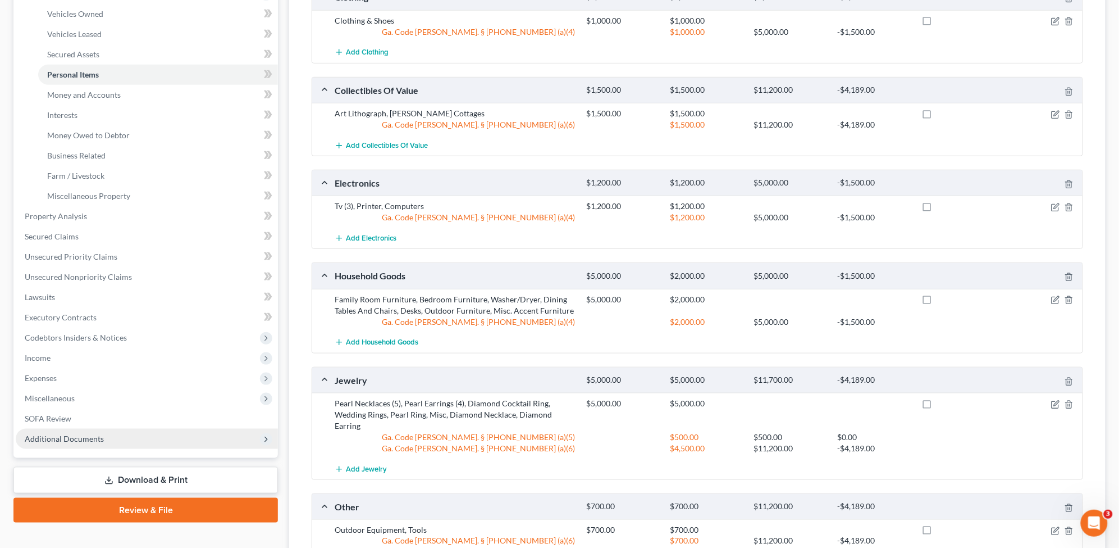
scroll to position [211, 0]
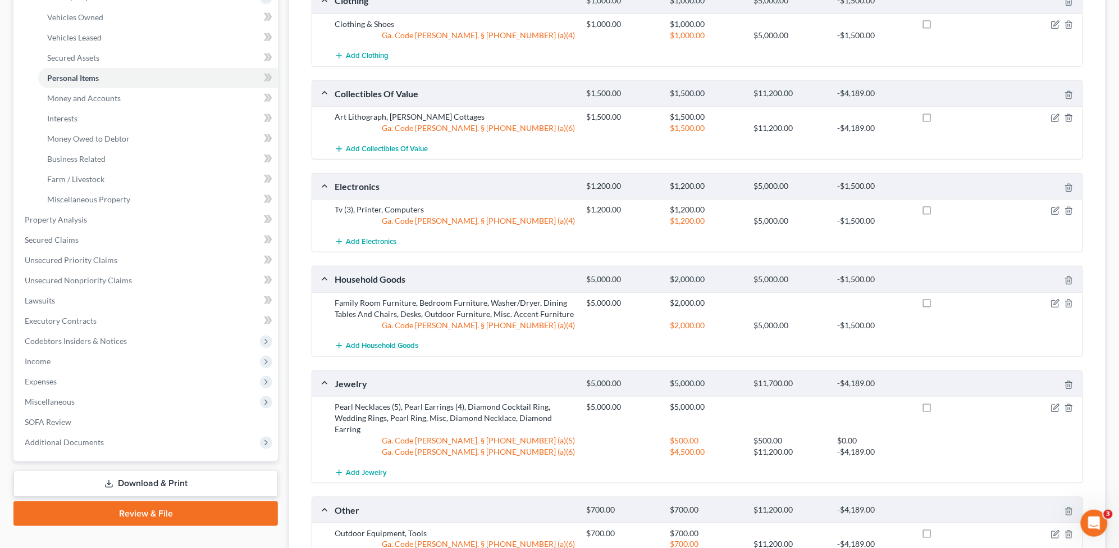
click at [175, 511] on link "Review & File" at bounding box center [145, 513] width 265 height 25
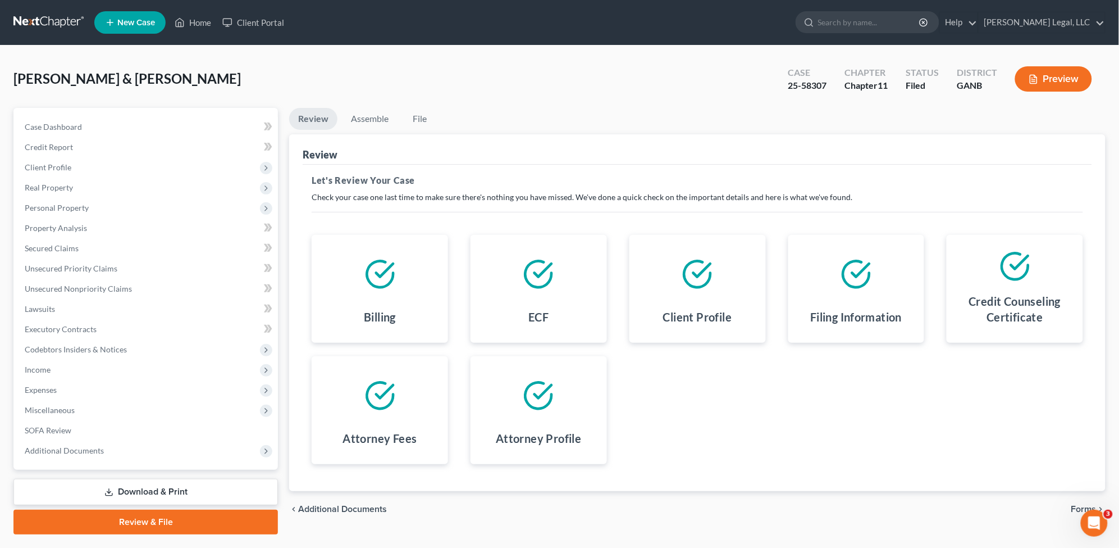
click at [173, 488] on link "Download & Print" at bounding box center [145, 492] width 265 height 26
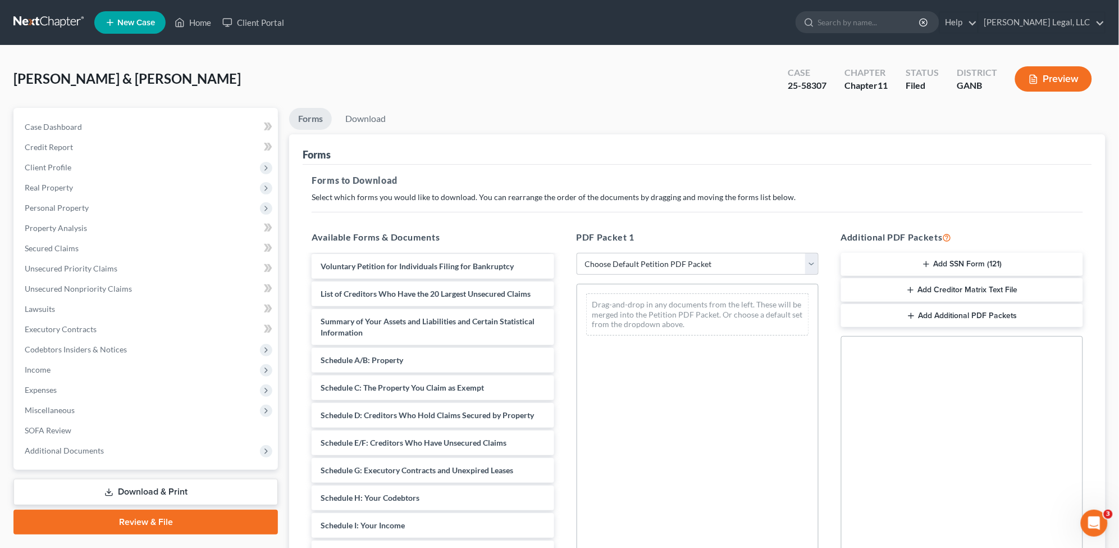
scroll to position [140, 0]
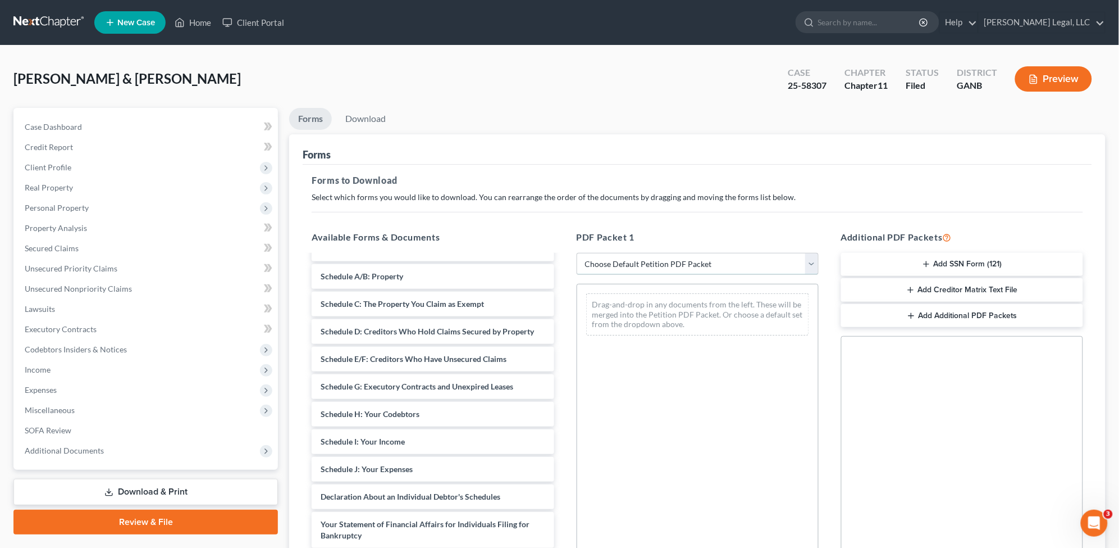
click at [807, 260] on select "Choose Default Petition PDF Packet Complete Bankruptcy Petition (all forms and …" at bounding box center [698, 264] width 242 height 22
select select "4"
click at [577, 253] on select "Choose Default Petition PDF Packet Complete Bankruptcy Petition (all forms and …" at bounding box center [698, 264] width 242 height 22
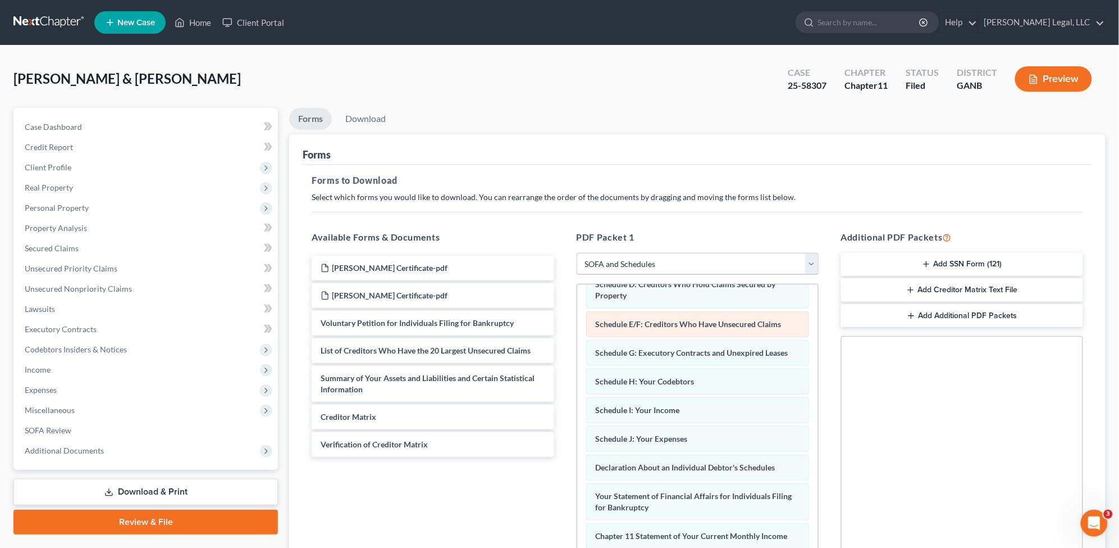
scroll to position [0, 0]
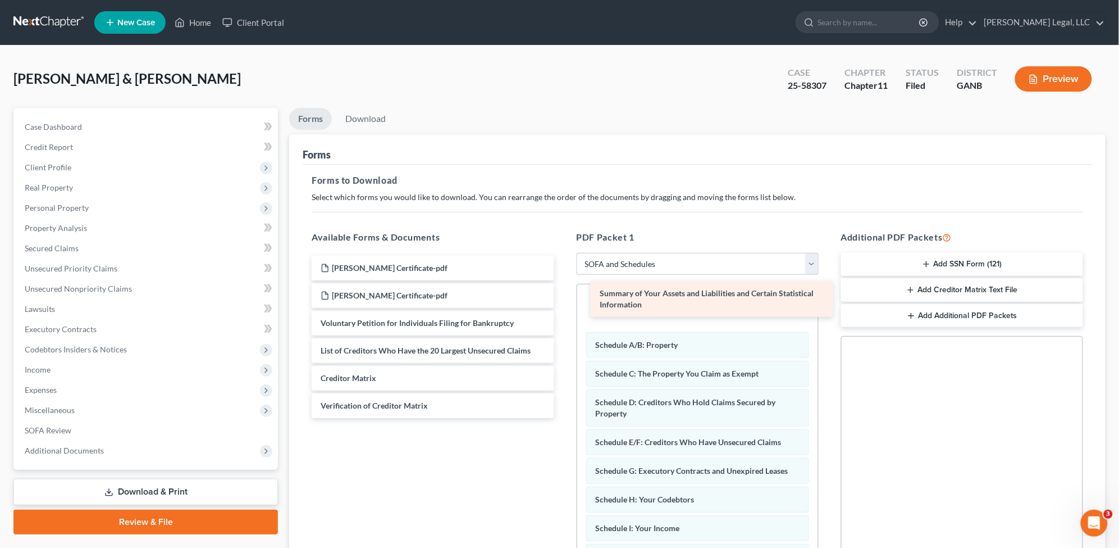
drag, startPoint x: 402, startPoint y: 377, endPoint x: 678, endPoint y: 290, distance: 290.1
click at [563, 290] on div "Summary of Your Assets and Liabilities and Certain Statistical Information Tom …" at bounding box center [433, 337] width 260 height 162
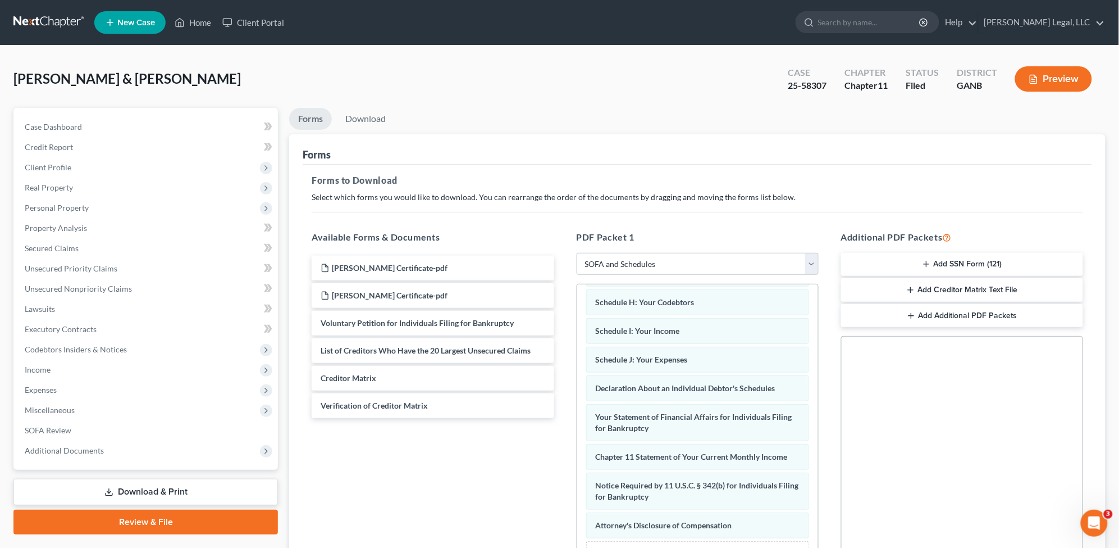
click at [31, 16] on link at bounding box center [49, 22] width 72 height 20
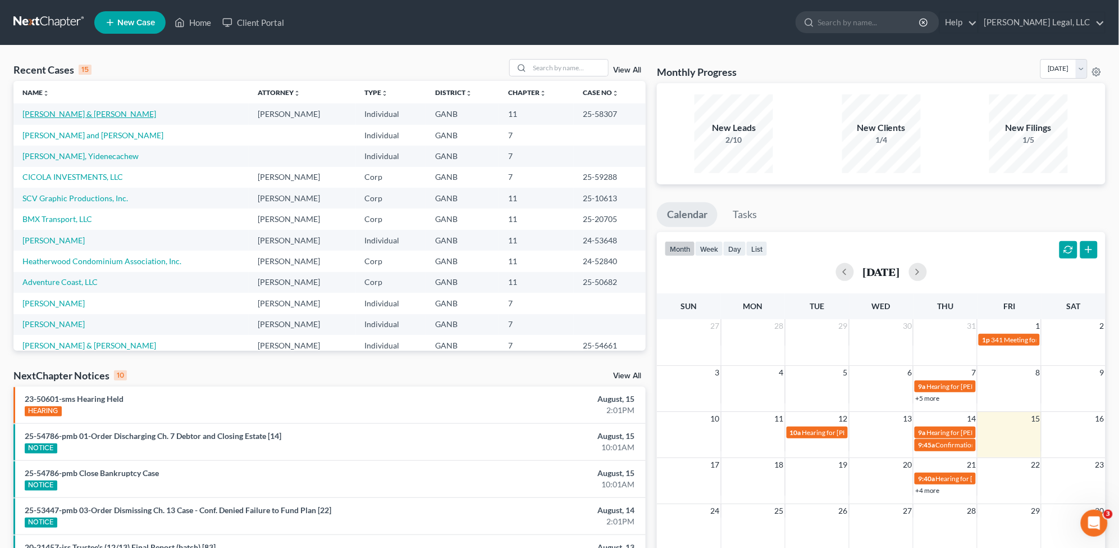
click at [63, 114] on link "[PERSON_NAME] & [PERSON_NAME]" at bounding box center [89, 114] width 134 height 10
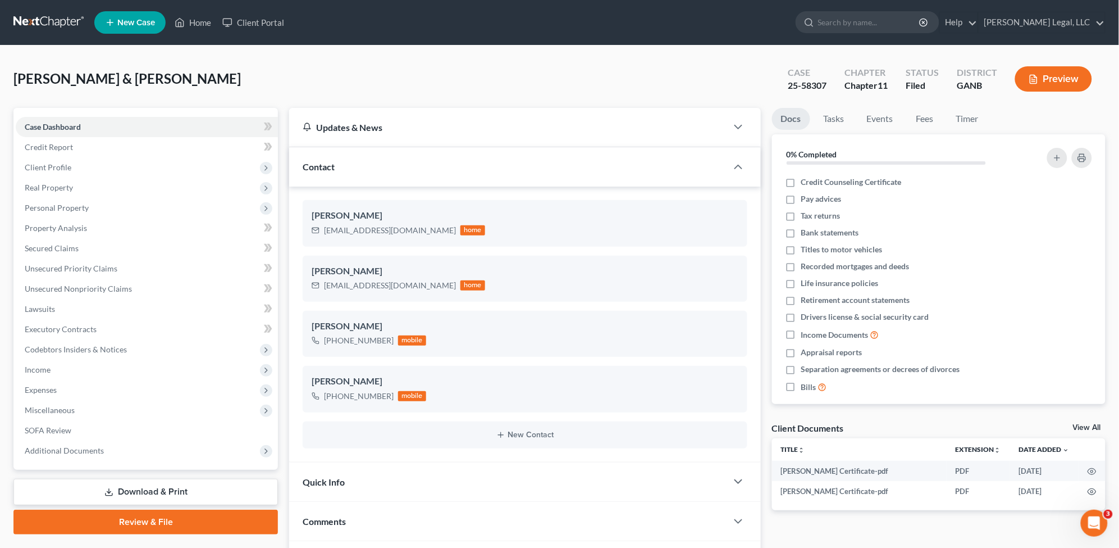
click at [193, 488] on link "Download & Print" at bounding box center [145, 492] width 265 height 26
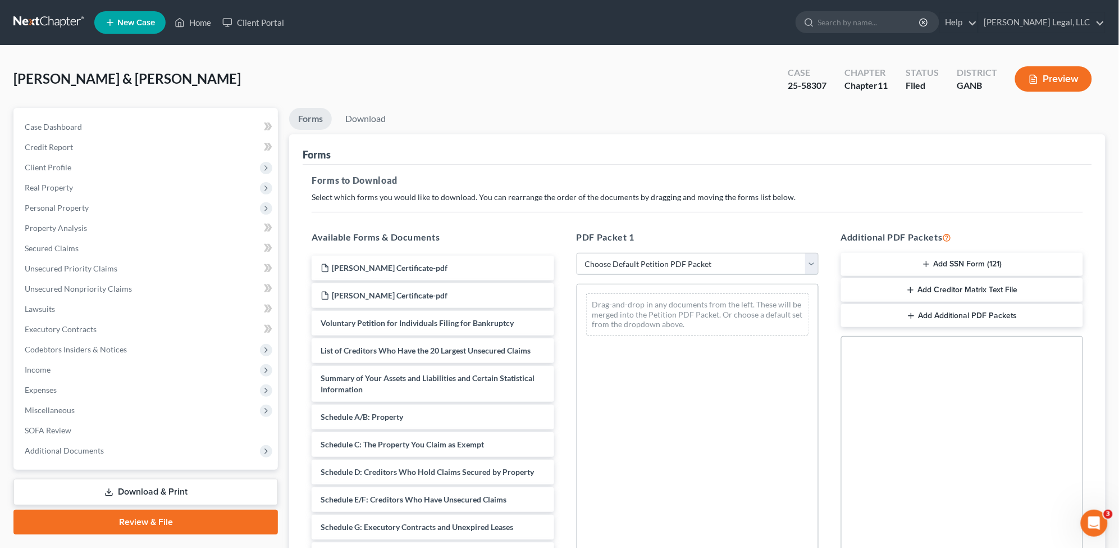
click at [729, 259] on select "Choose Default Petition PDF Packet Complete Bankruptcy Petition (all forms and …" at bounding box center [698, 264] width 242 height 22
click at [577, 253] on select "Choose Default Petition PDF Packet Complete Bankruptcy Petition (all forms and …" at bounding box center [698, 264] width 242 height 22
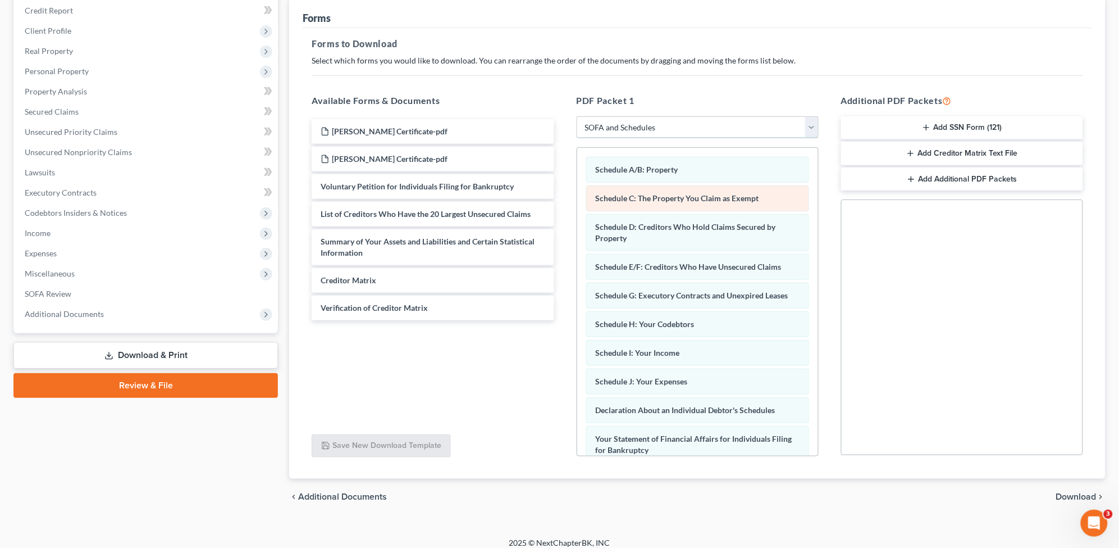
scroll to position [140, 0]
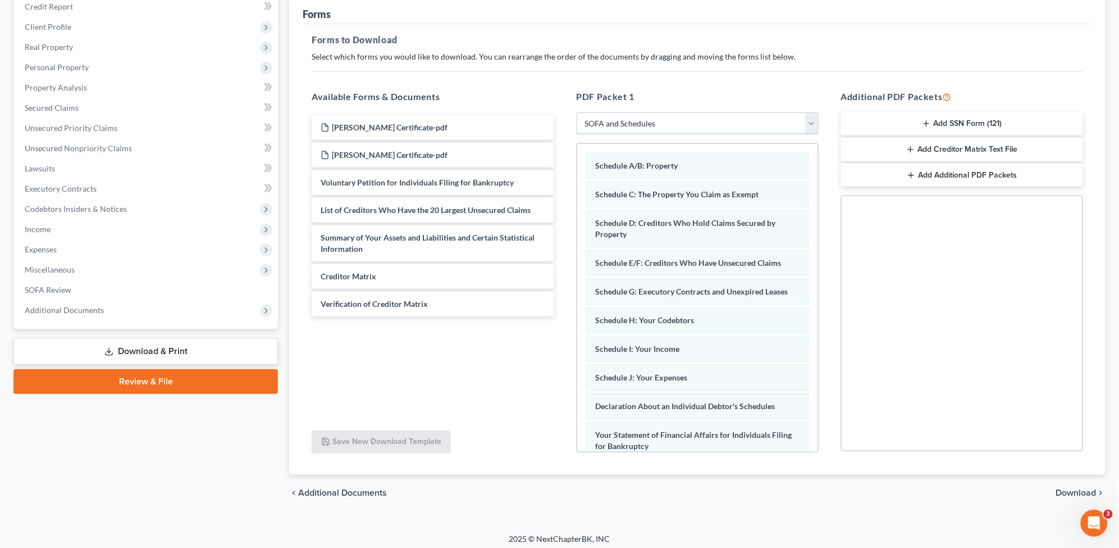
click at [758, 124] on select "Choose Default Petition PDF Packet Complete Bankruptcy Petition (all forms and …" at bounding box center [698, 123] width 242 height 22
select select "5"
click at [577, 112] on select "Choose Default Petition PDF Packet Complete Bankruptcy Petition (all forms and …" at bounding box center [698, 123] width 242 height 22
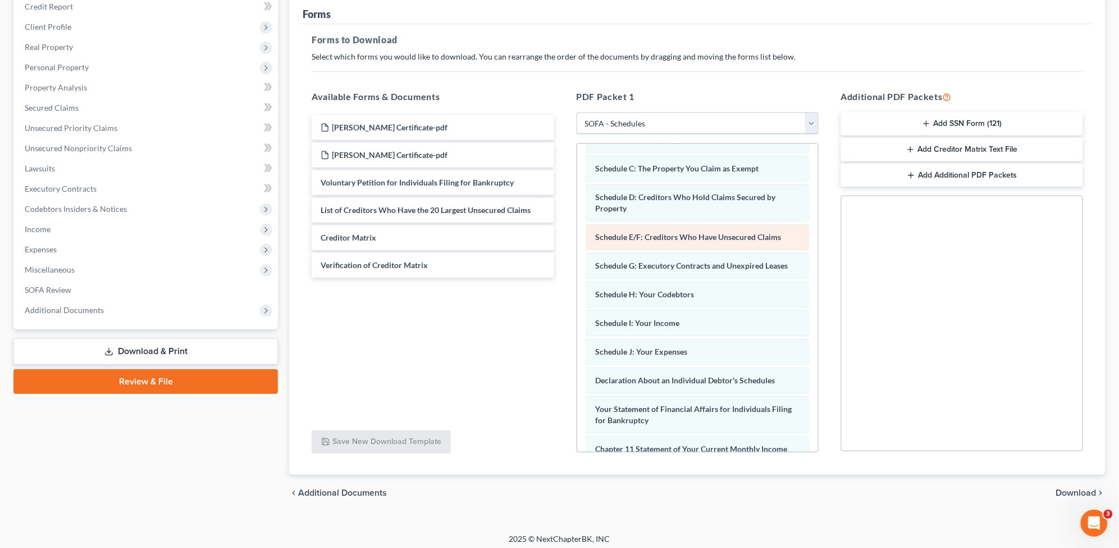
scroll to position [0, 0]
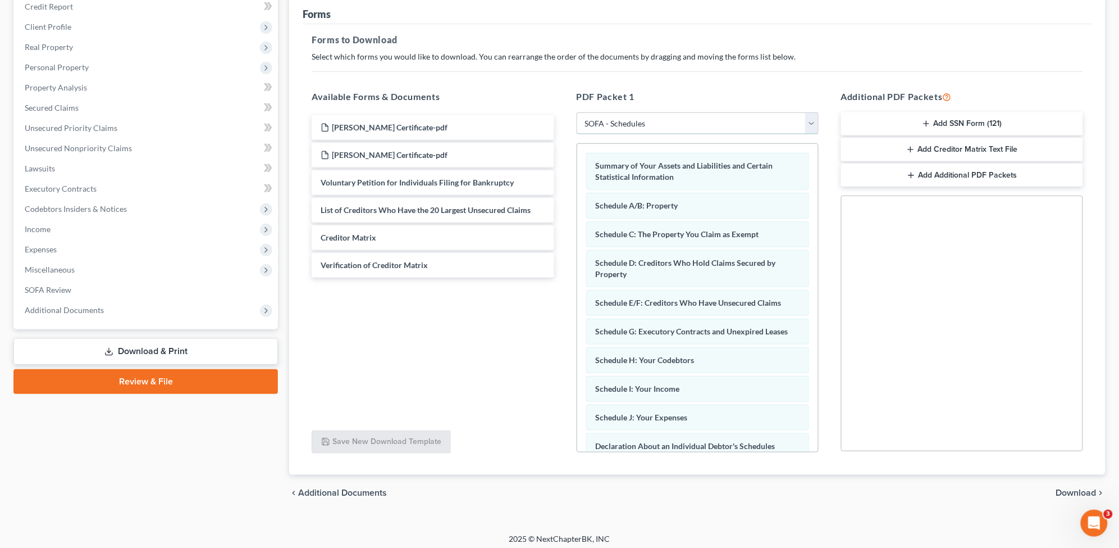
click at [713, 122] on select "Choose Default Petition PDF Packet Complete Bankruptcy Petition (all forms and …" at bounding box center [698, 123] width 242 height 22
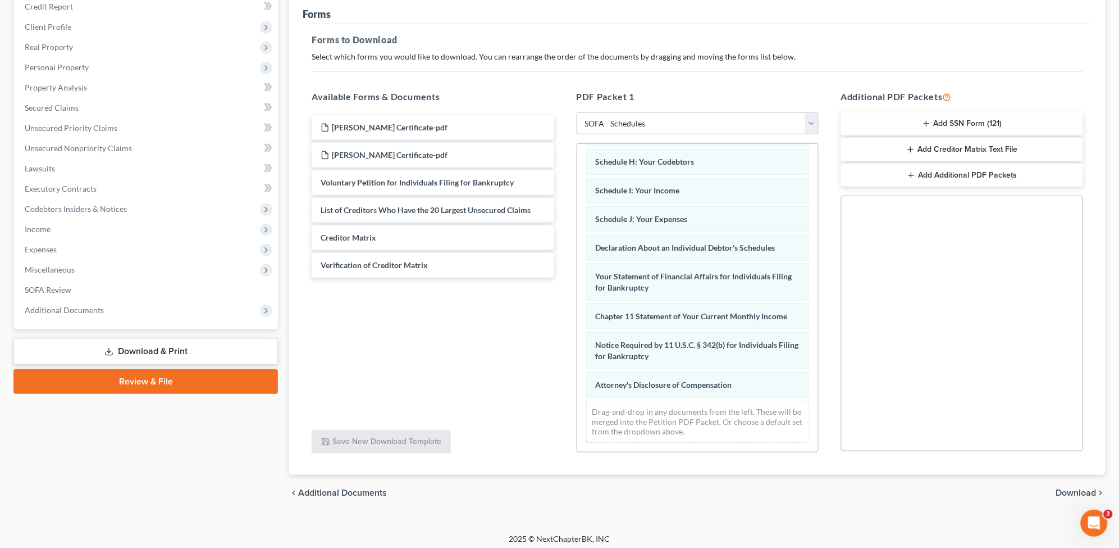
click at [801, 436] on div "Summary of Your Assets and Liabilities and Certain Statistical Information Sche…" at bounding box center [697, 199] width 241 height 506
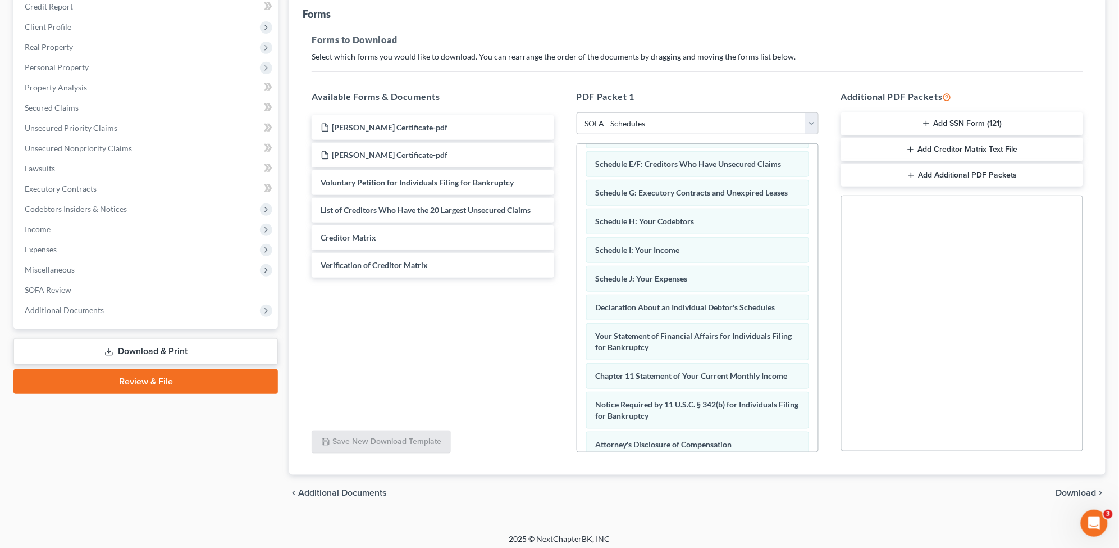
scroll to position [140, 0]
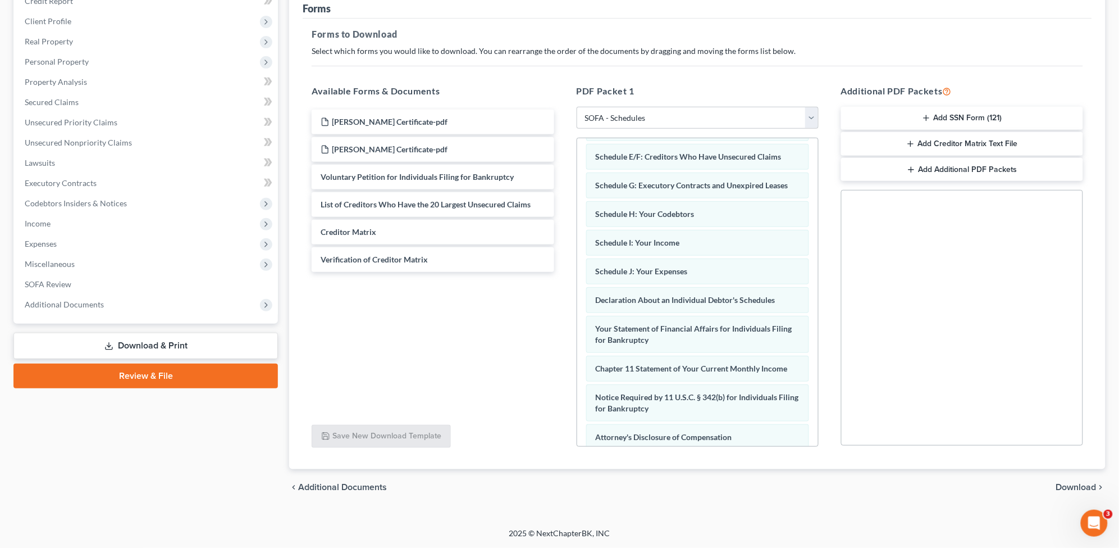
click at [1083, 489] on span "Download" at bounding box center [1076, 486] width 40 height 9
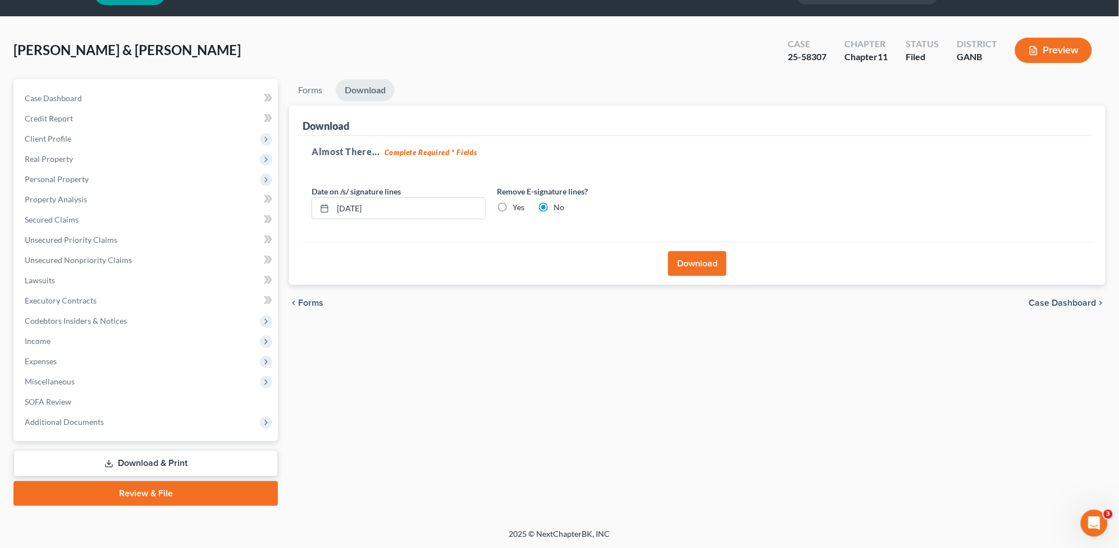
click at [513, 203] on label "Yes" at bounding box center [519, 207] width 12 height 11
click at [517, 203] on input "Yes" at bounding box center [520, 205] width 7 height 7
radio input "true"
radio input "false"
click at [689, 257] on button "Download" at bounding box center [697, 263] width 58 height 25
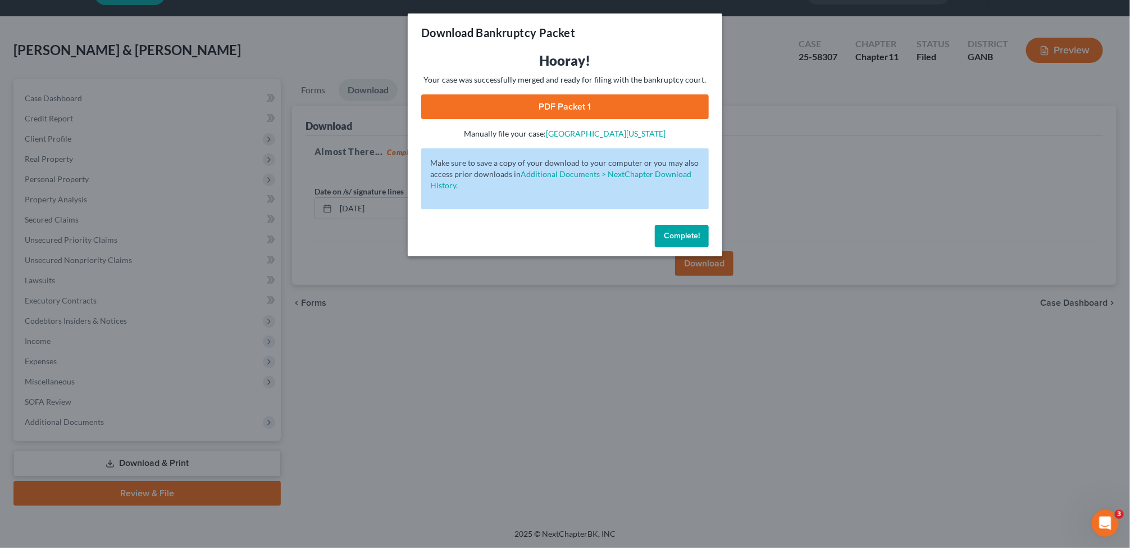
click at [597, 99] on link "PDF Packet 1" at bounding box center [565, 106] width 288 height 25
click at [689, 238] on span "Complete!" at bounding box center [682, 236] width 36 height 10
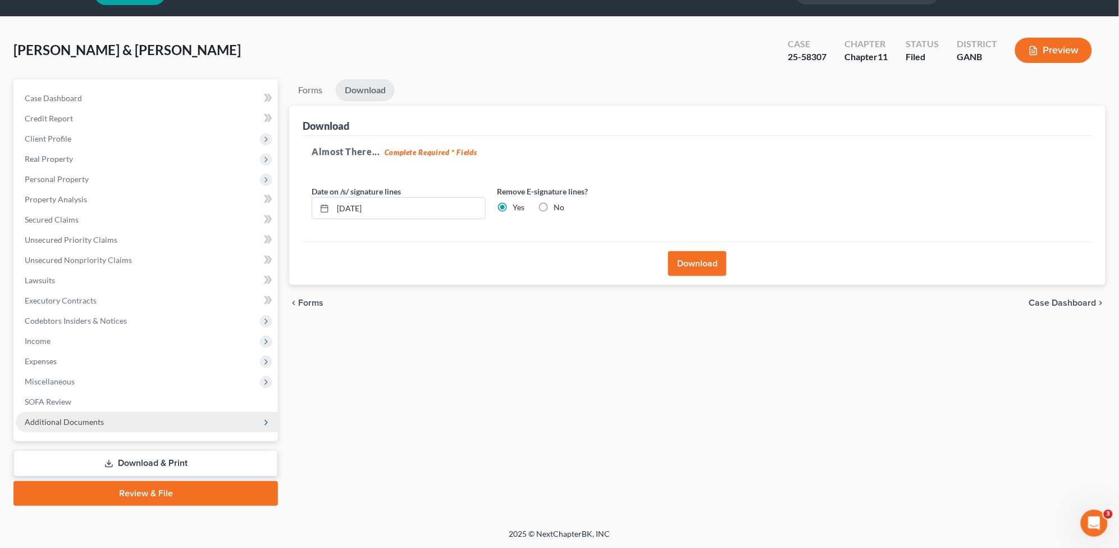
click at [130, 413] on span "Additional Documents" at bounding box center [147, 422] width 262 height 20
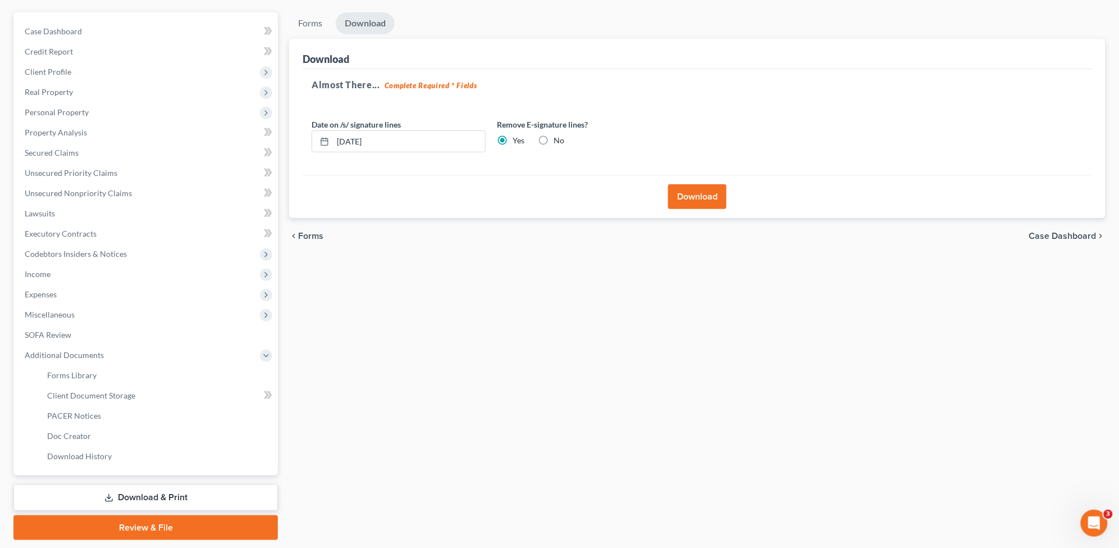
scroll to position [99, 0]
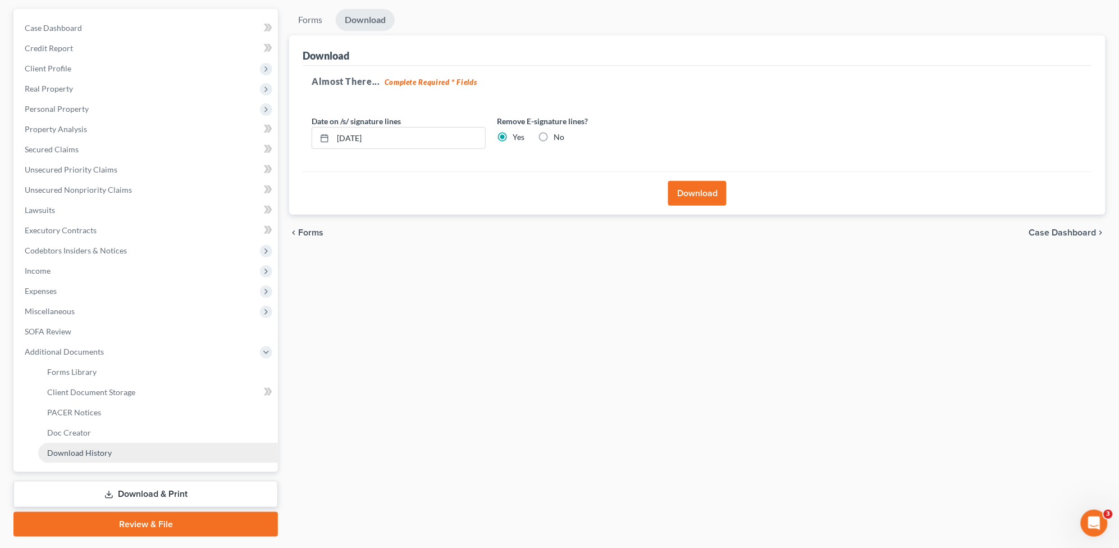
click at [110, 449] on span "Download History" at bounding box center [79, 453] width 65 height 10
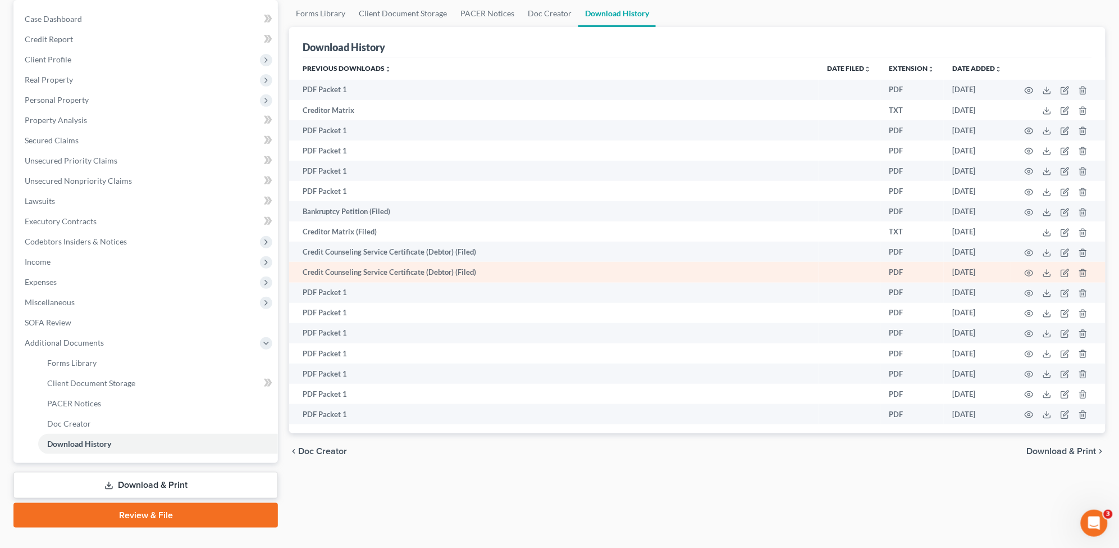
scroll to position [129, 0]
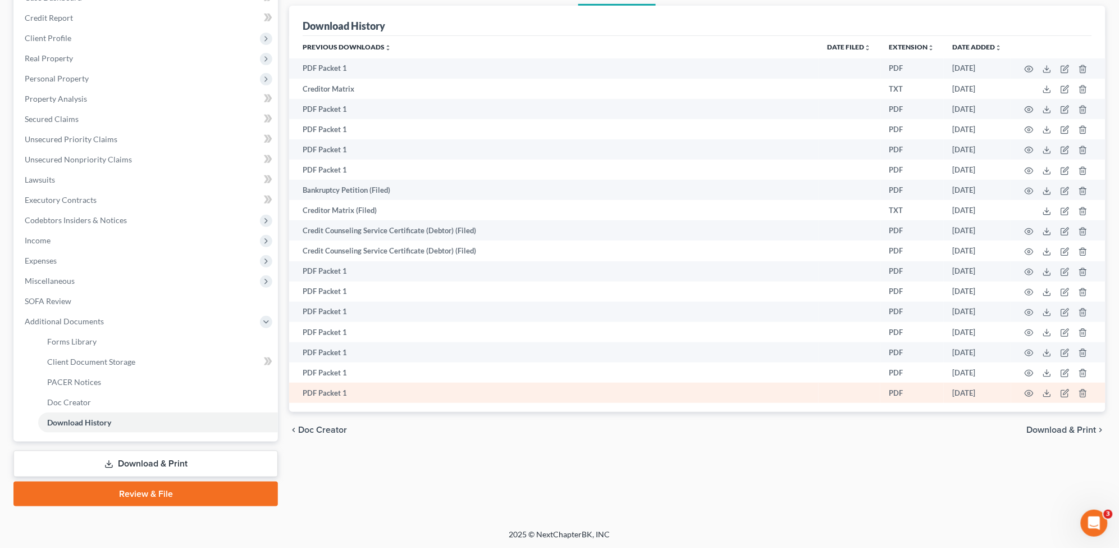
click at [354, 390] on td "PDF Packet 1" at bounding box center [554, 392] width 530 height 20
click at [1046, 393] on icon at bounding box center [1047, 393] width 9 height 9
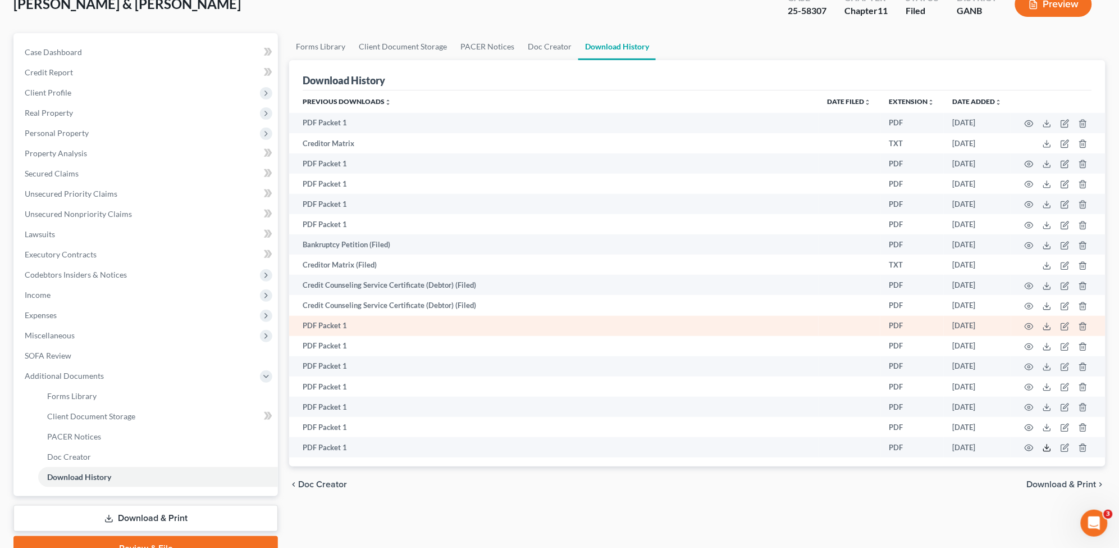
scroll to position [0, 0]
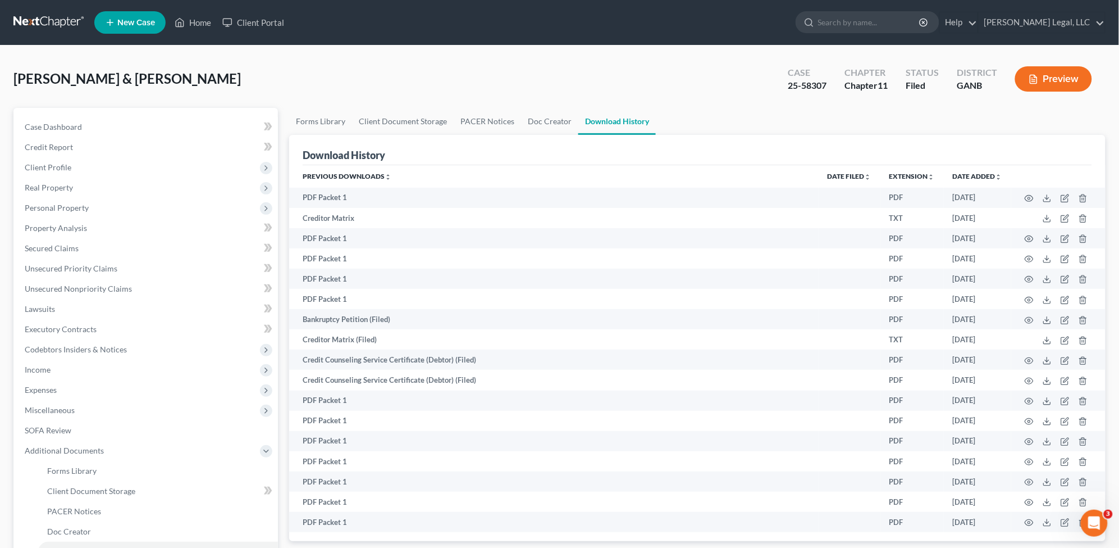
click at [63, 28] on link at bounding box center [49, 22] width 72 height 20
